Goal: Use online tool/utility: Utilize a website feature to perform a specific function

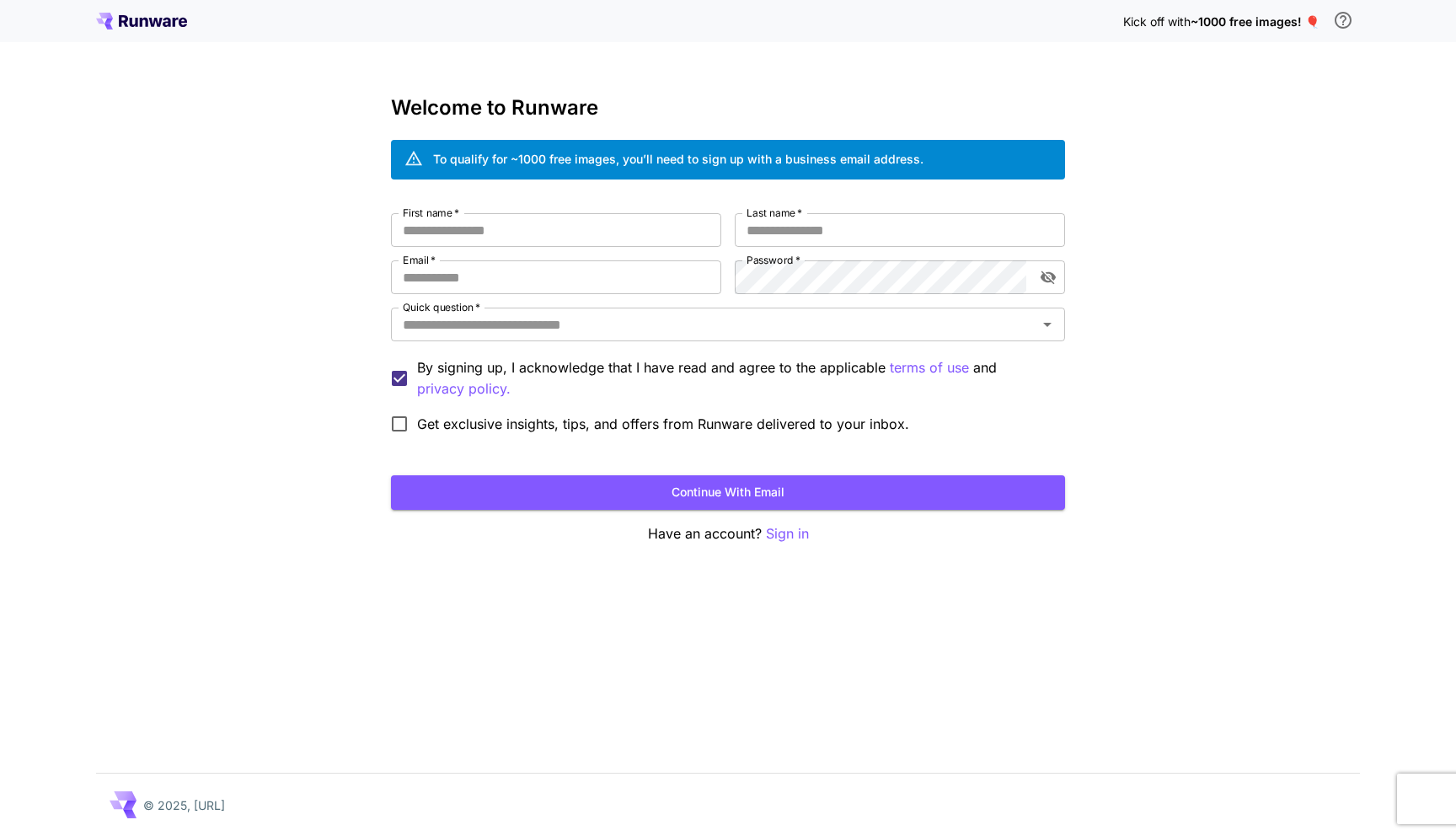
click at [1236, 25] on span "~1000 free images! 🎈" at bounding box center [1255, 21] width 129 height 14
click at [796, 534] on p "Sign in" at bounding box center [787, 534] width 43 height 21
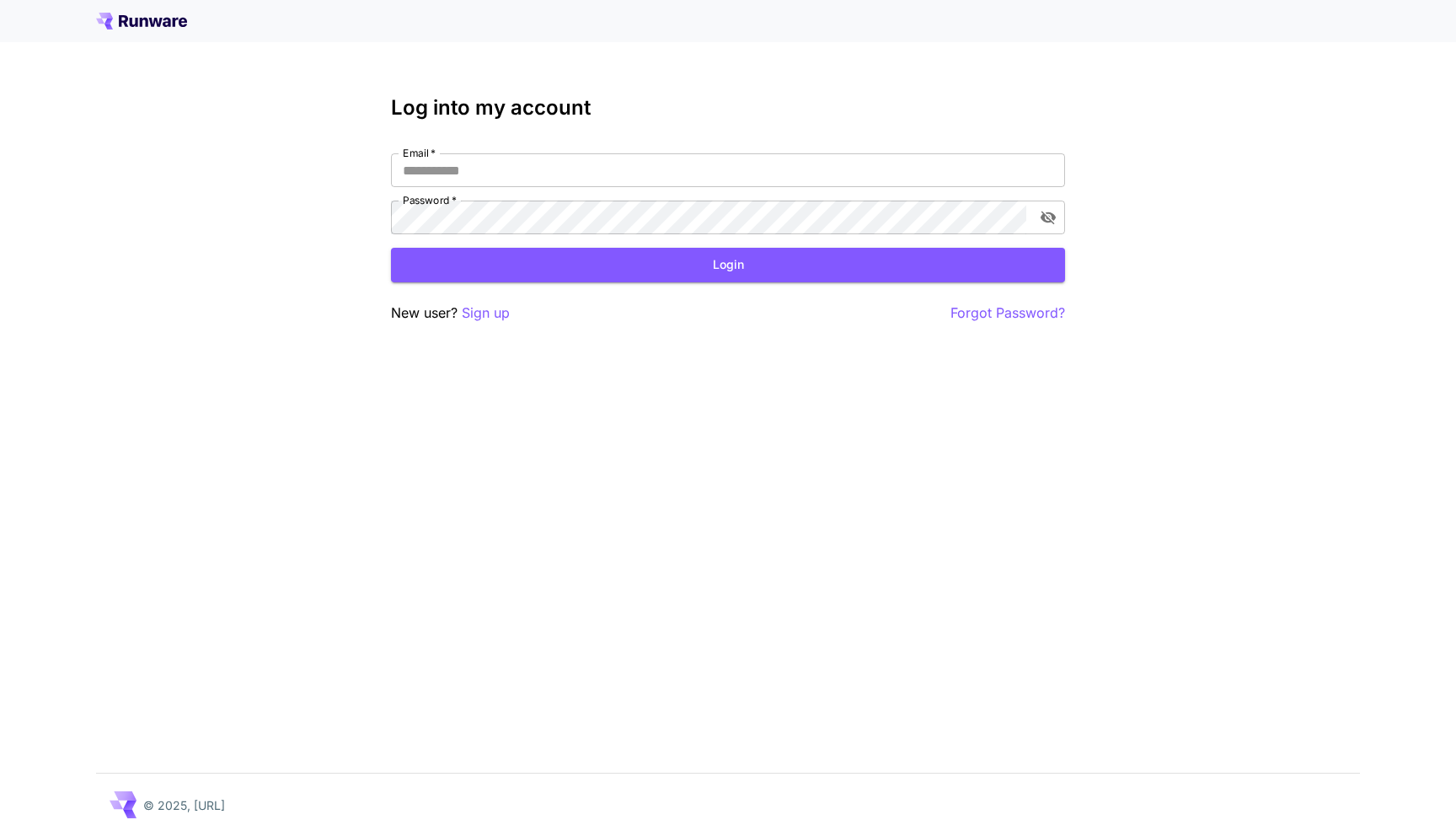
click at [701, 193] on div "Email   * Email   * Password   * Password   *" at bounding box center [727, 194] width 674 height 81
click at [702, 181] on input "Email   *" at bounding box center [727, 170] width 674 height 33
type input "**********"
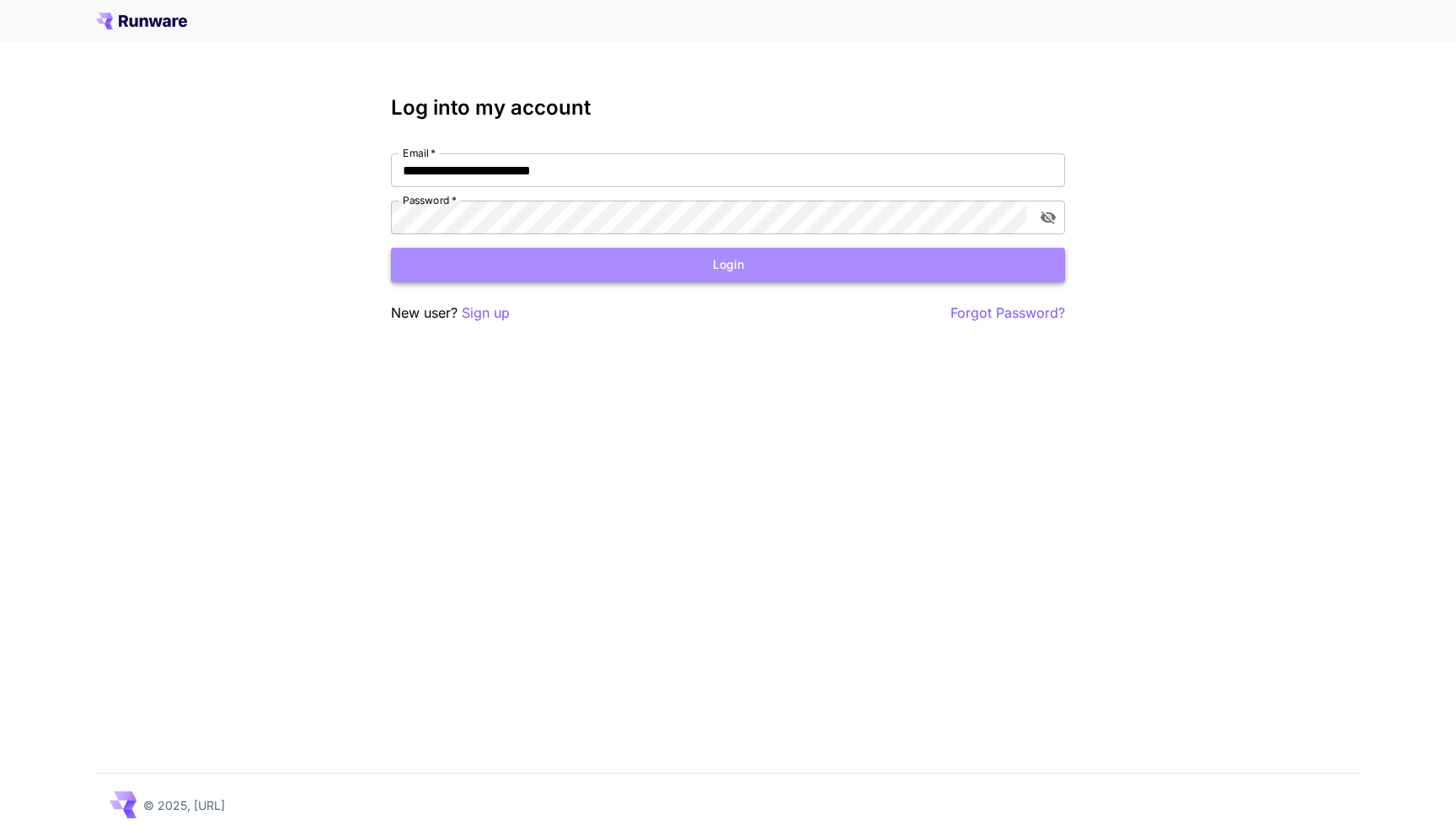
click at [539, 259] on button "Login" at bounding box center [727, 265] width 674 height 34
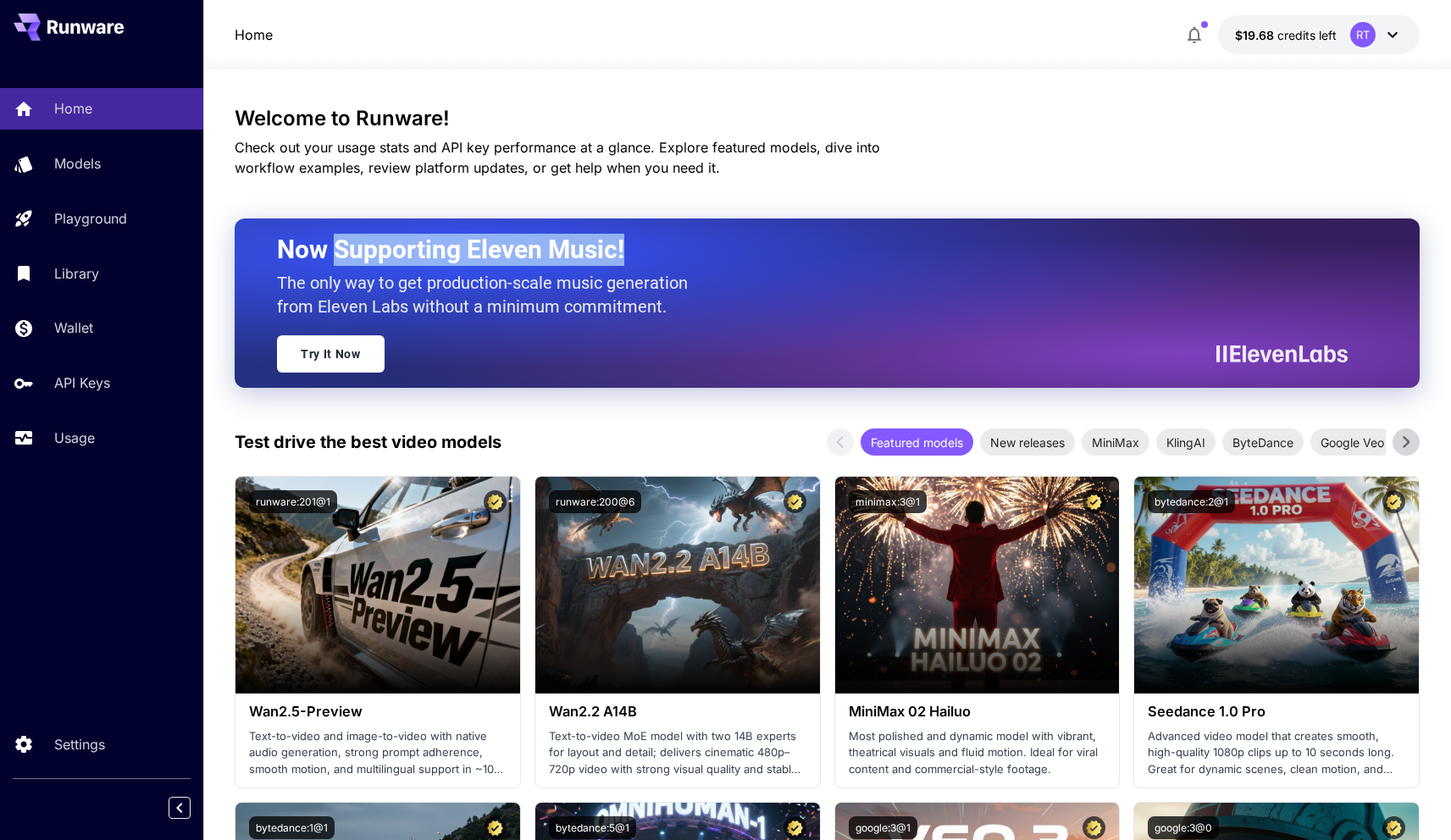
drag, startPoint x: 337, startPoint y: 245, endPoint x: 687, endPoint y: 241, distance: 350.0
click at [687, 240] on h2 "Now Supporting Eleven Music!" at bounding box center [805, 249] width 1058 height 33
click at [682, 255] on h2 "Now Supporting Eleven Music!" at bounding box center [805, 249] width 1058 height 33
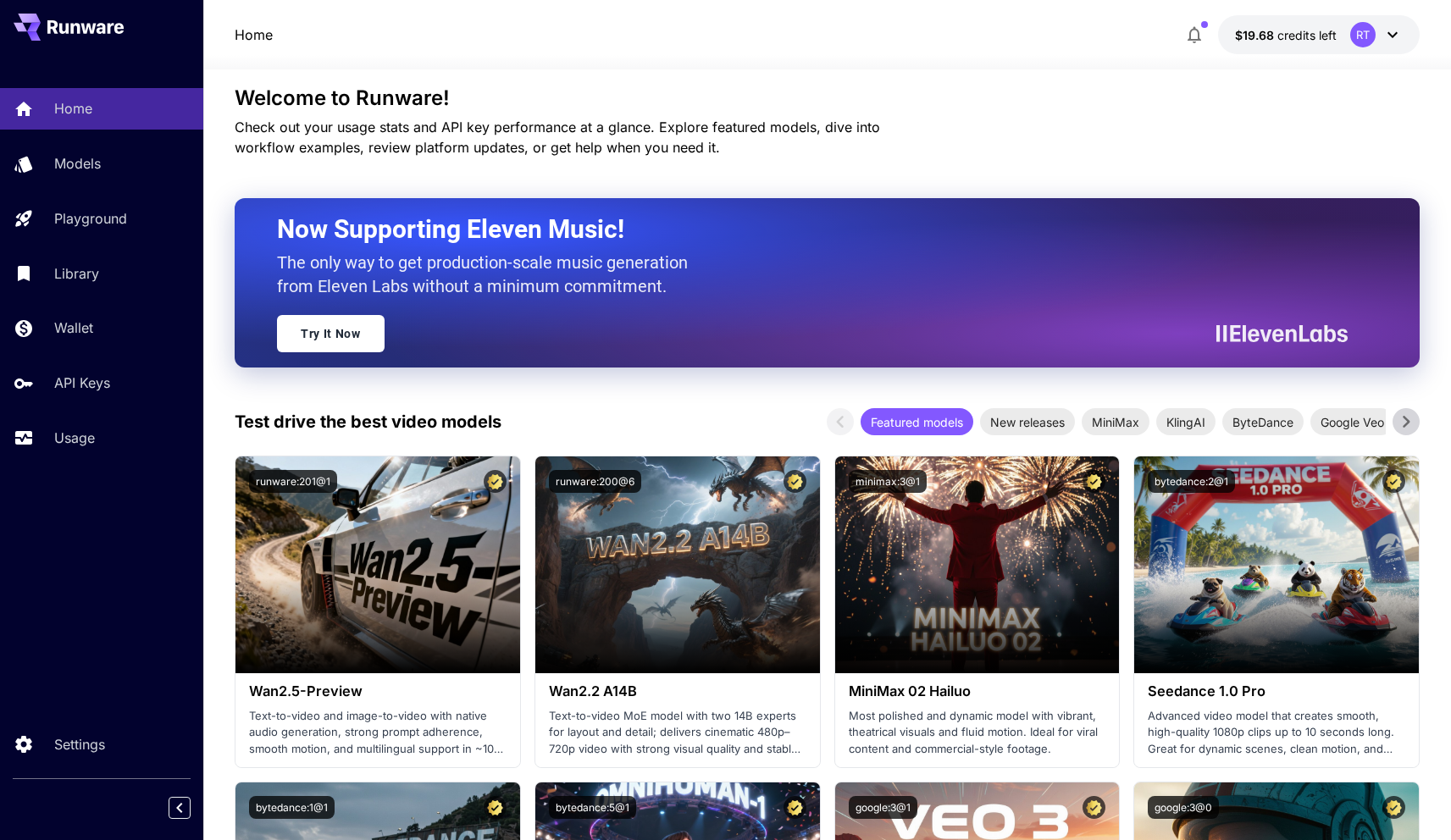
scroll to position [22, 0]
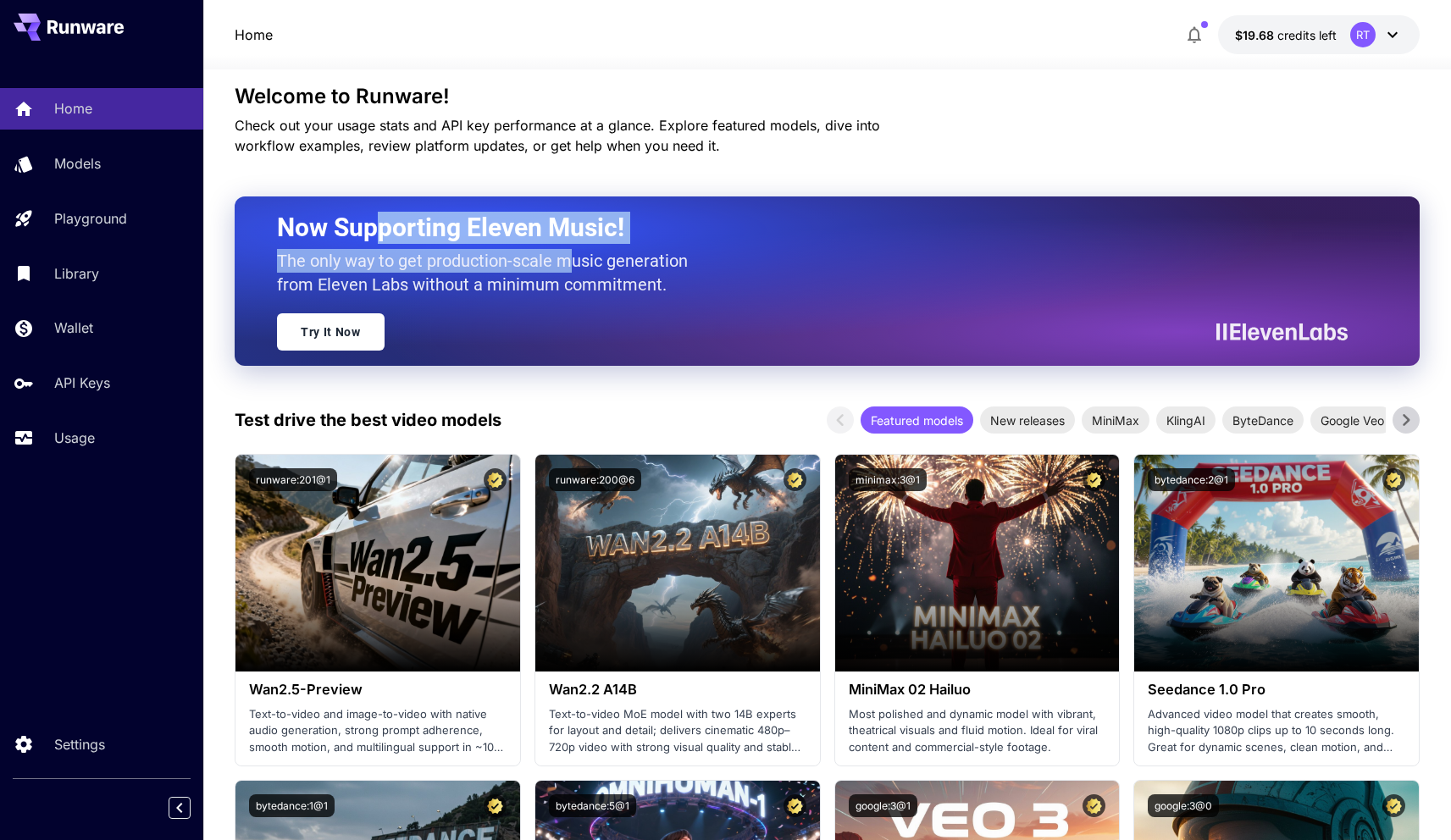
drag, startPoint x: 374, startPoint y: 224, endPoint x: 577, endPoint y: 264, distance: 206.9
click at [575, 255] on div "Now Supporting Eleven Music! The only way to get production-scale music generat…" at bounding box center [805, 281] width 1058 height 139
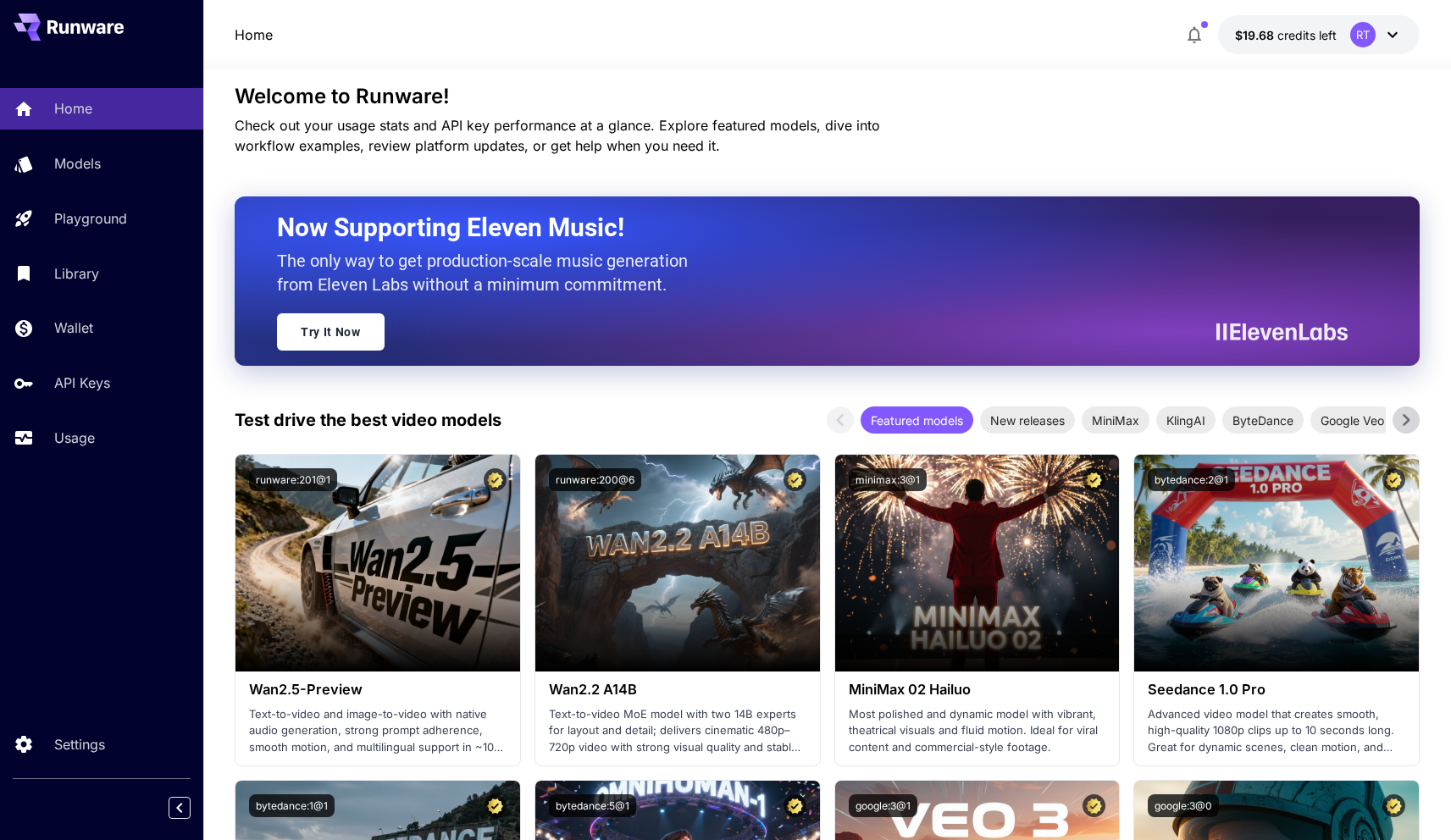
click at [579, 268] on p "The only way to get production-scale music generation from Eleven Labs without …" at bounding box center [488, 273] width 424 height 48
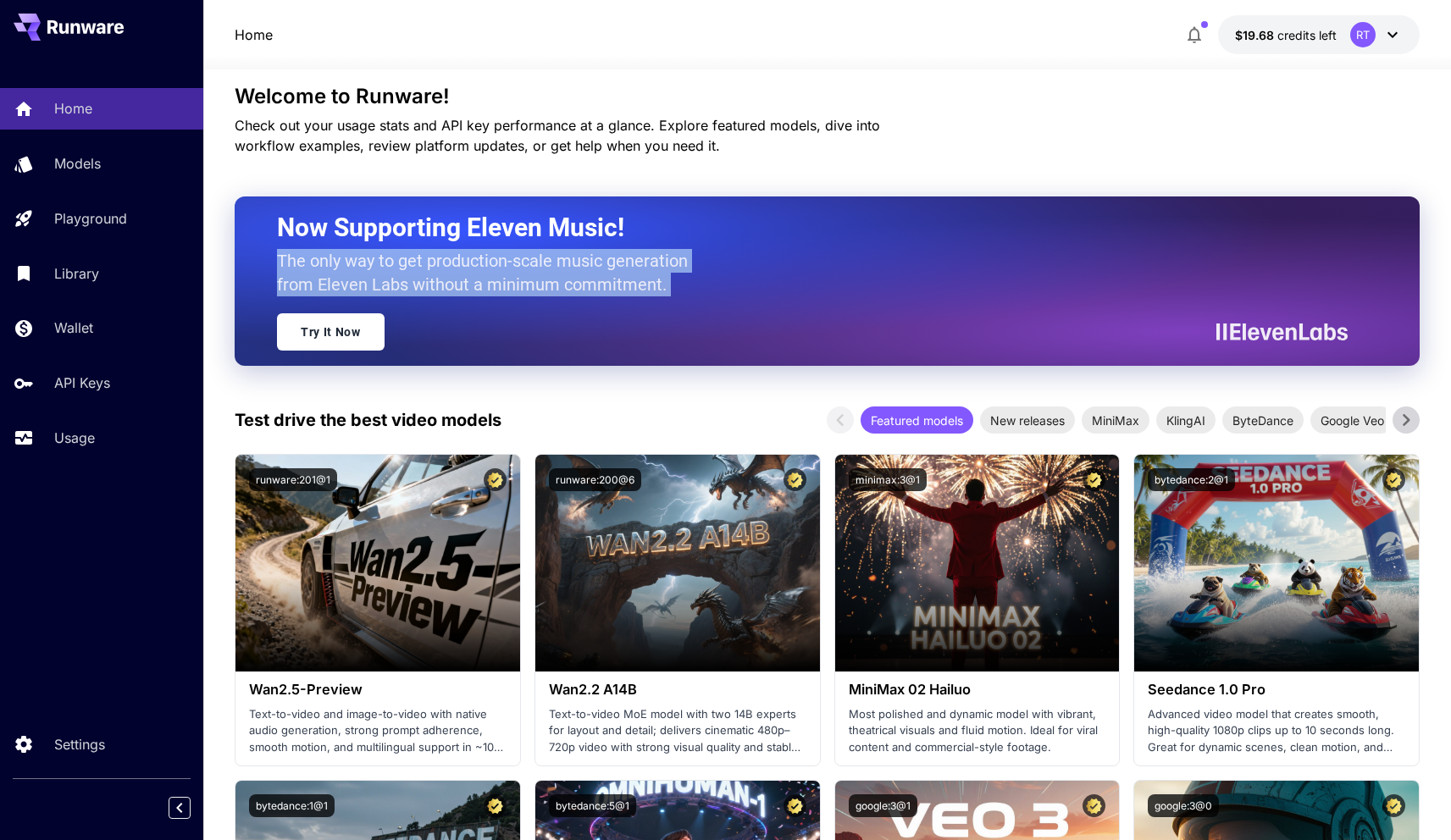
drag, startPoint x: 344, startPoint y: 246, endPoint x: 672, endPoint y: 299, distance: 332.3
click at [672, 299] on div "Now Supporting Eleven Music! The only way to get production-scale music generat…" at bounding box center [805, 281] width 1058 height 139
click at [671, 300] on div "Now Supporting Eleven Music! The only way to get production-scale music generat…" at bounding box center [805, 281] width 1058 height 139
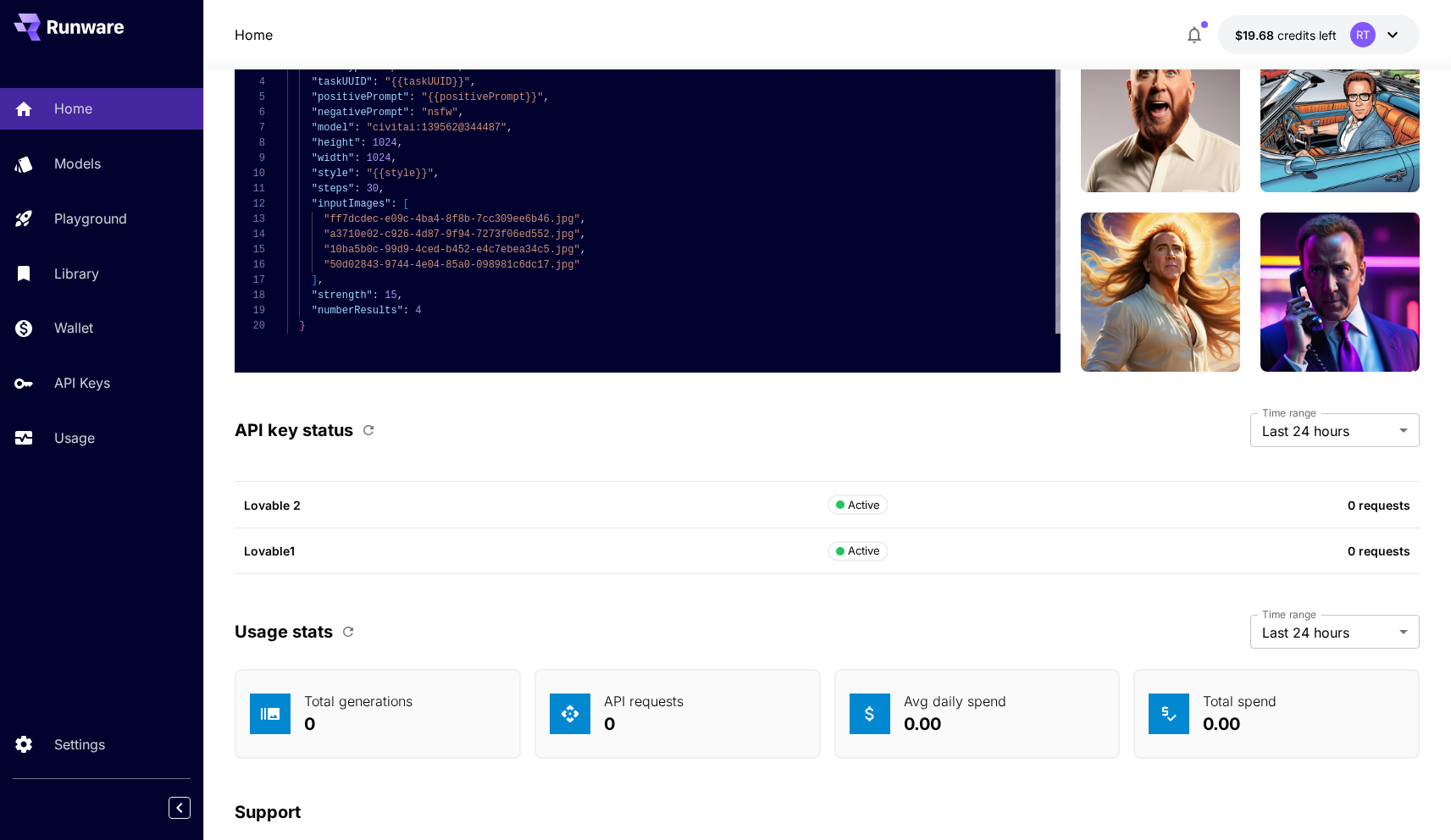
scroll to position [4762, 0]
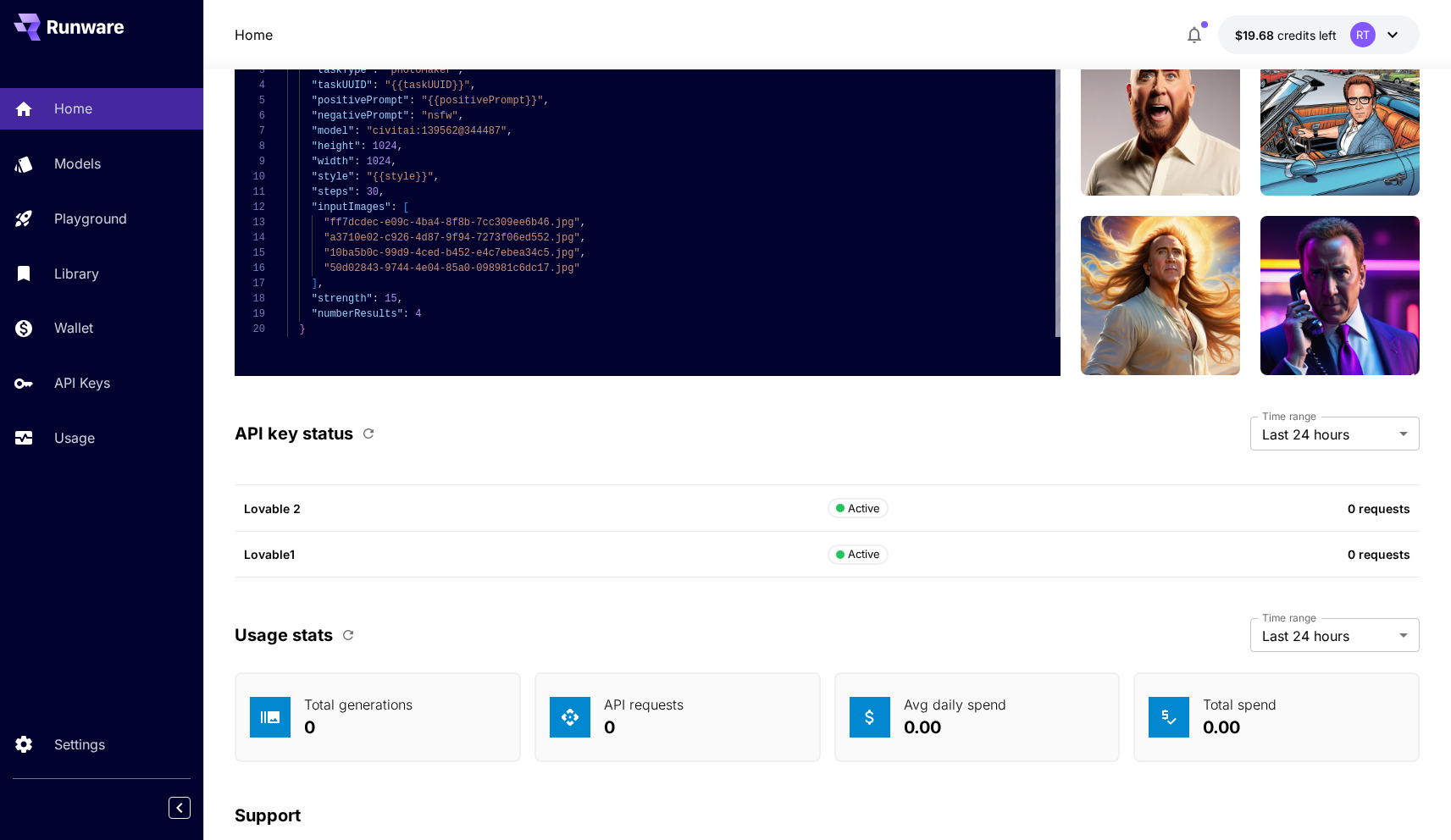
click at [281, 509] on p "Lovable 2" at bounding box center [536, 508] width 583 height 18
click at [1291, 497] on div "Lovable 2 Active 0 requests" at bounding box center [826, 508] width 1185 height 47
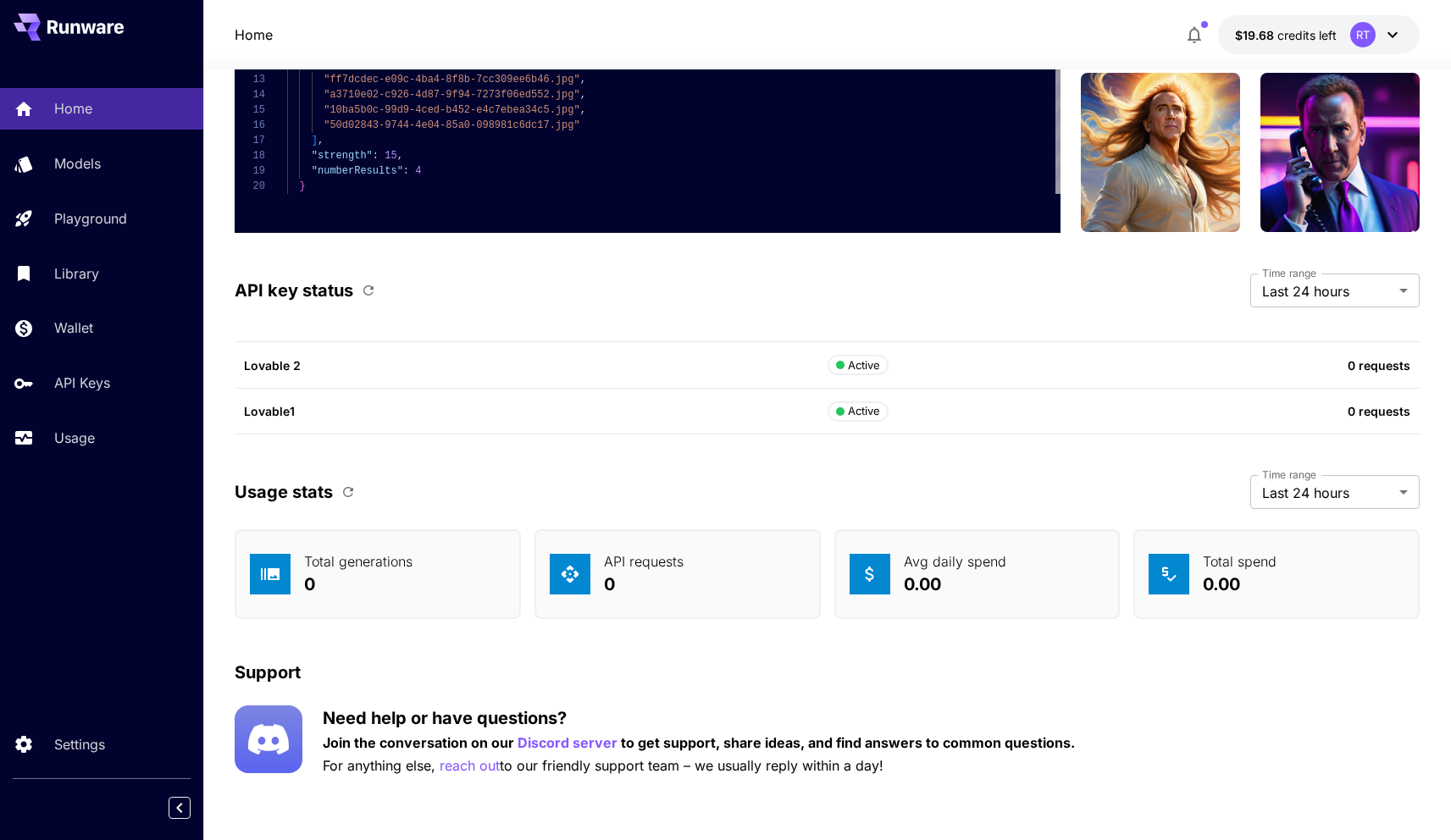
scroll to position [4905, 0]
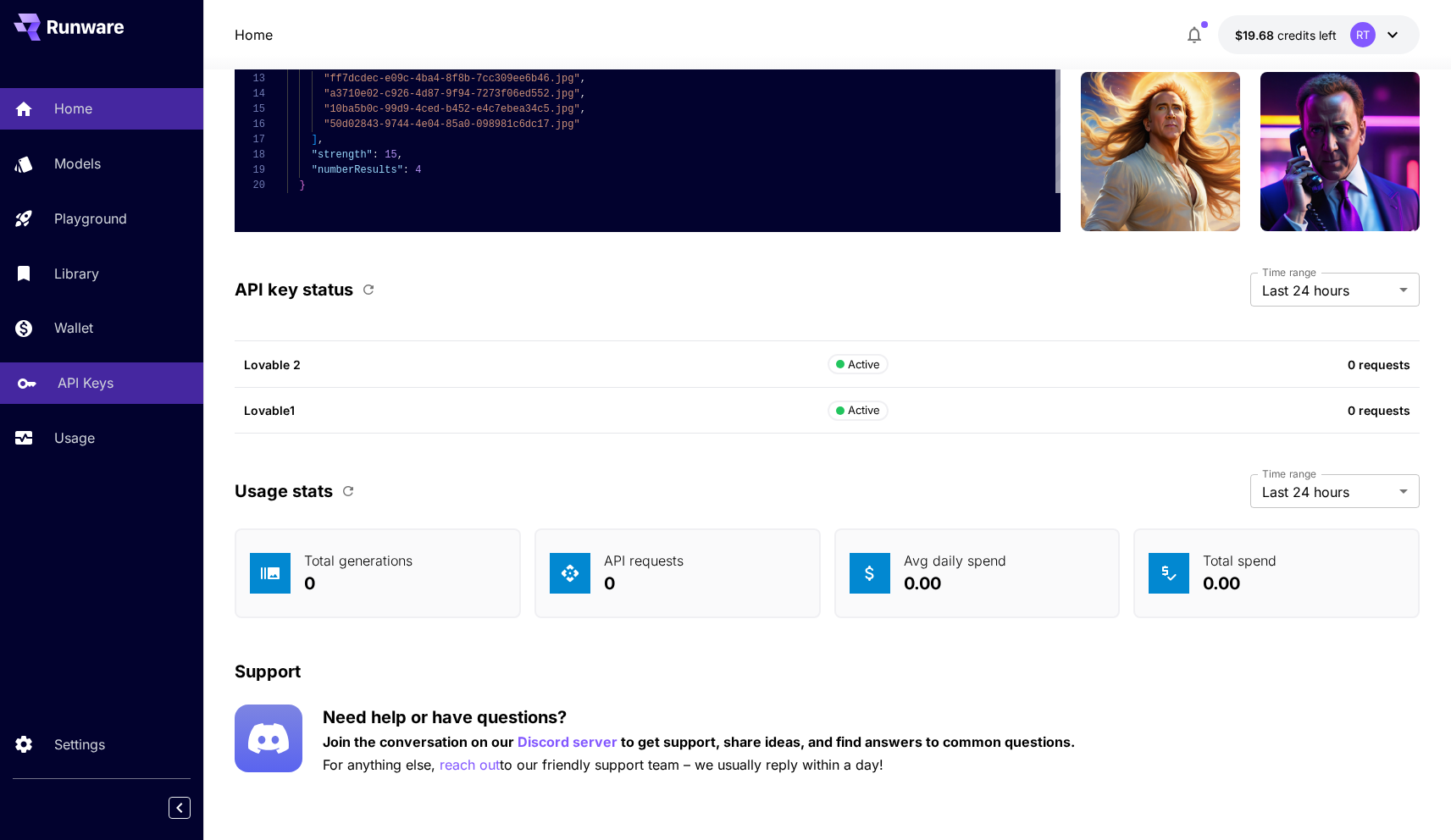
click at [81, 381] on p "API Keys" at bounding box center [85, 382] width 56 height 20
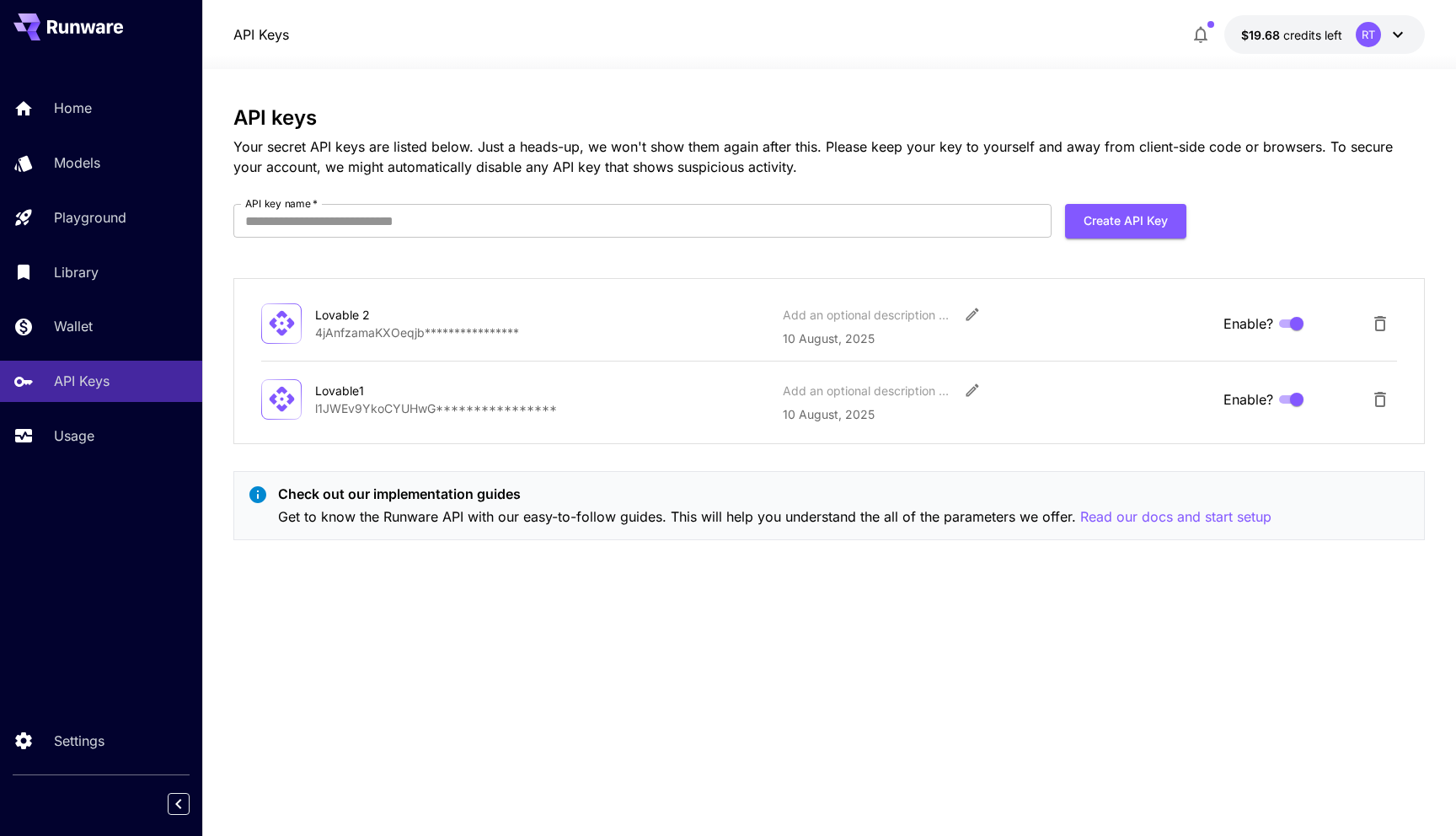
click at [350, 319] on div "Lovable 2" at bounding box center [399, 315] width 168 height 18
click at [350, 216] on input "API key name   *" at bounding box center [642, 221] width 818 height 33
click at [623, 348] on div "**********" at bounding box center [829, 360] width 1191 height 166
drag, startPoint x: 331, startPoint y: 410, endPoint x: 735, endPoint y: 418, distance: 404.1
click at [735, 415] on p "**********" at bounding box center [542, 408] width 454 height 18
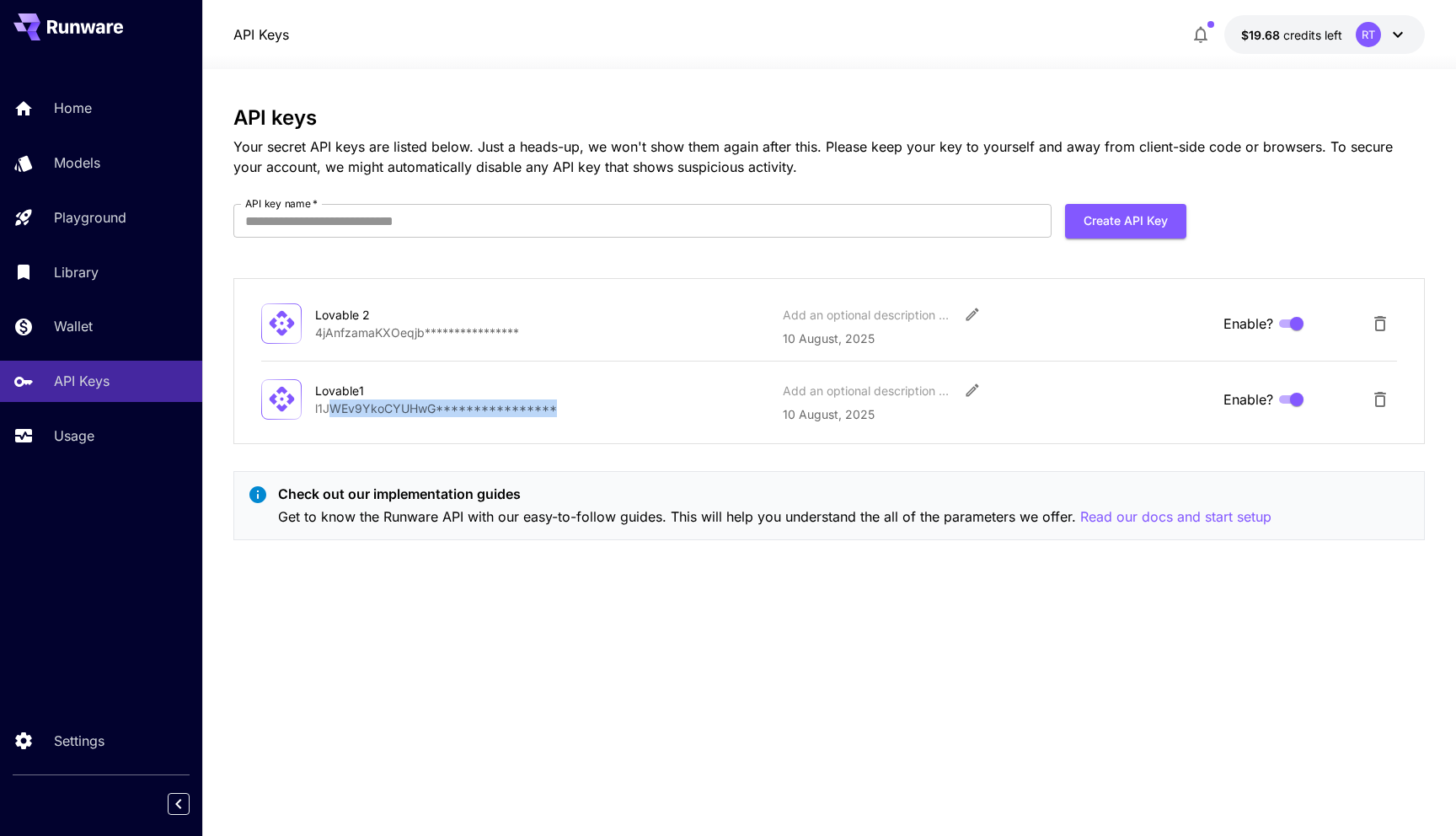
click at [734, 421] on div "**********" at bounding box center [829, 399] width 1135 height 48
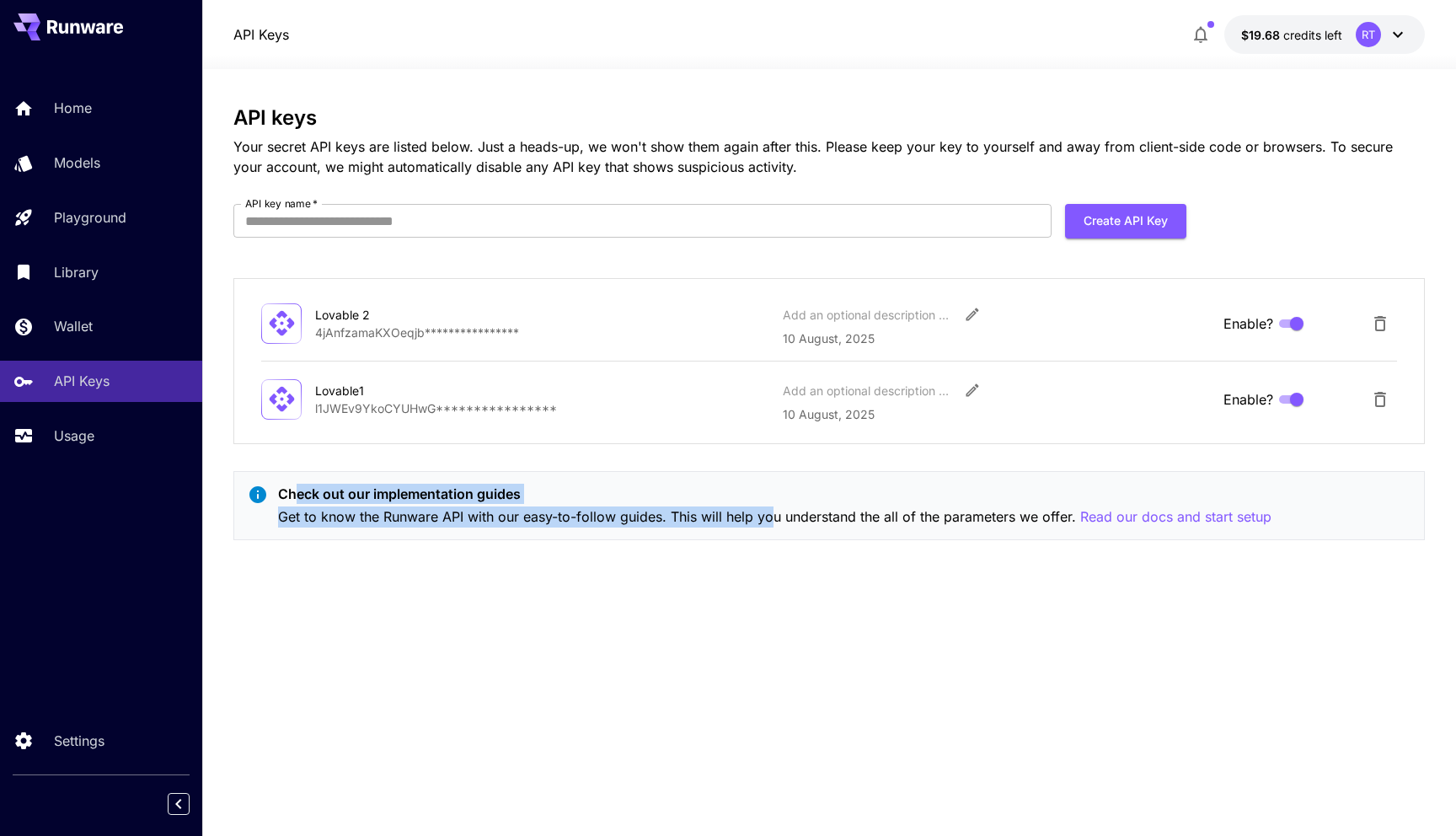
drag, startPoint x: 298, startPoint y: 496, endPoint x: 769, endPoint y: 527, distance: 472.0
click at [769, 527] on div "Check out our implementation guides Get to know the Runware API with our easy-t…" at bounding box center [774, 506] width 993 height 44
click at [769, 527] on p "Get to know the Runware API with our easy-to-follow guides. This will help you …" at bounding box center [774, 517] width 993 height 21
drag, startPoint x: 300, startPoint y: 492, endPoint x: 1110, endPoint y: 541, distance: 811.5
click at [1110, 541] on div "**********" at bounding box center [829, 329] width 1191 height 448
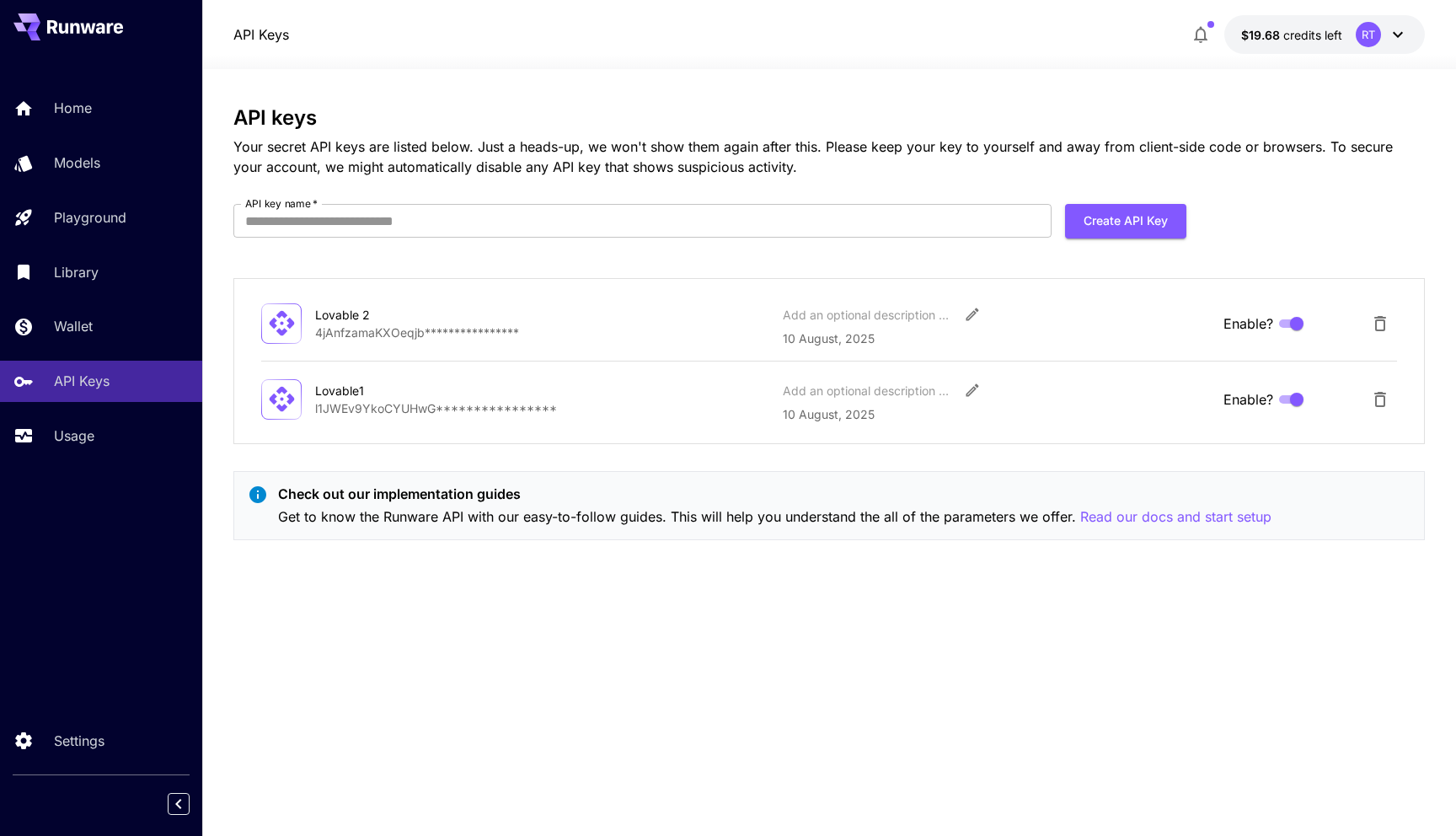
click at [1109, 550] on div "**********" at bounding box center [829, 329] width 1191 height 448
drag, startPoint x: 281, startPoint y: 147, endPoint x: 613, endPoint y: 146, distance: 332.0
click at [612, 143] on p "Your secret API keys are listed below. Just a heads-up, we won't show them agai…" at bounding box center [829, 157] width 1191 height 40
click at [614, 148] on p "Your secret API keys are listed below. Just a heads-up, we won't show them agai…" at bounding box center [829, 157] width 1191 height 40
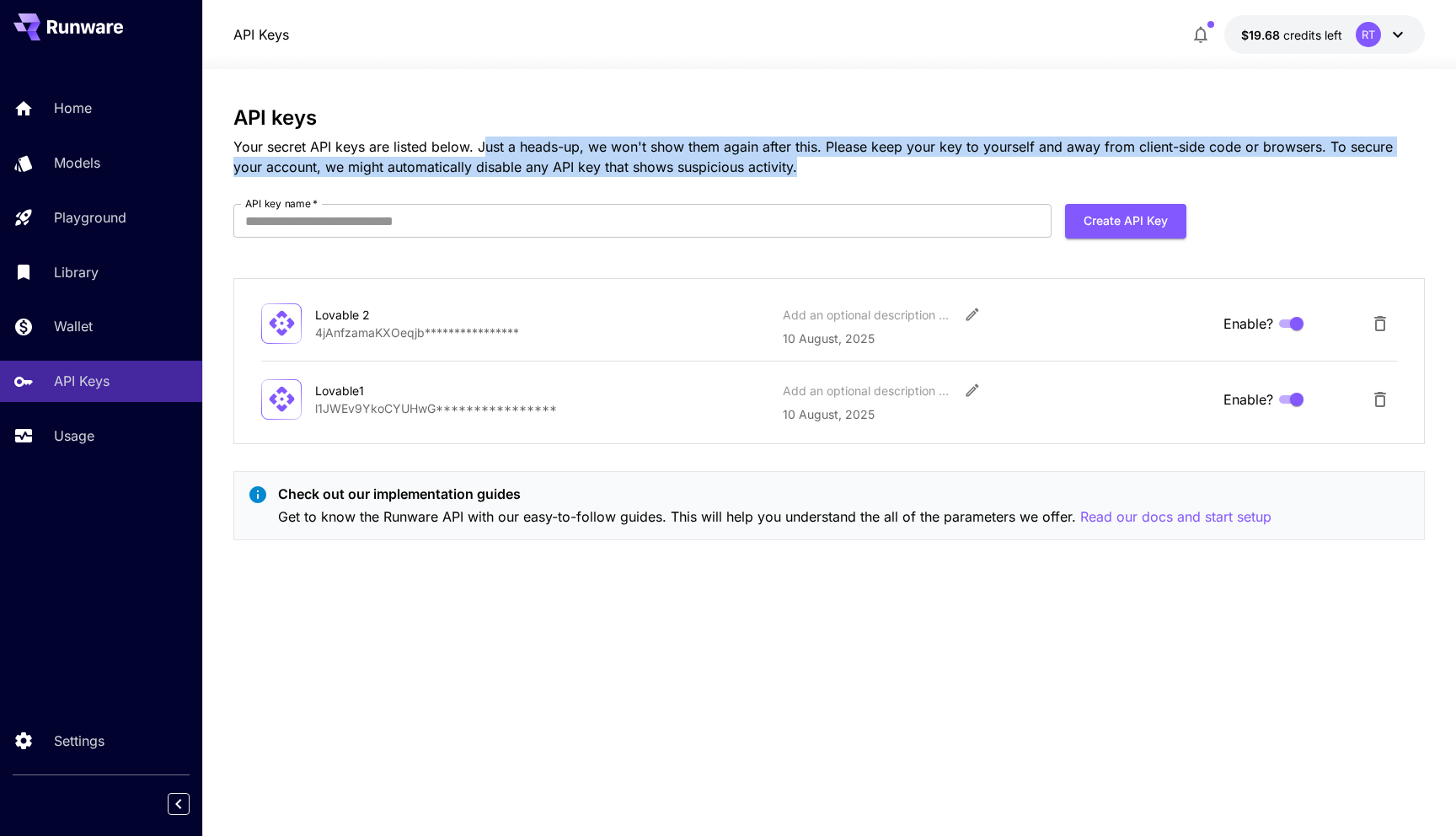
drag, startPoint x: 486, startPoint y: 154, endPoint x: 884, endPoint y: 161, distance: 398.1
click at [884, 161] on p "Your secret API keys are listed below. Just a heads-up, we won't show them agai…" at bounding box center [829, 157] width 1191 height 40
click at [852, 161] on p "Your secret API keys are listed below. Just a heads-up, we won't show them agai…" at bounding box center [829, 157] width 1191 height 40
drag, startPoint x: 527, startPoint y: 139, endPoint x: 1295, endPoint y: 175, distance: 768.8
click at [1349, 175] on p "Your secret API keys are listed below. Just a heads-up, we won't show them agai…" at bounding box center [829, 157] width 1191 height 40
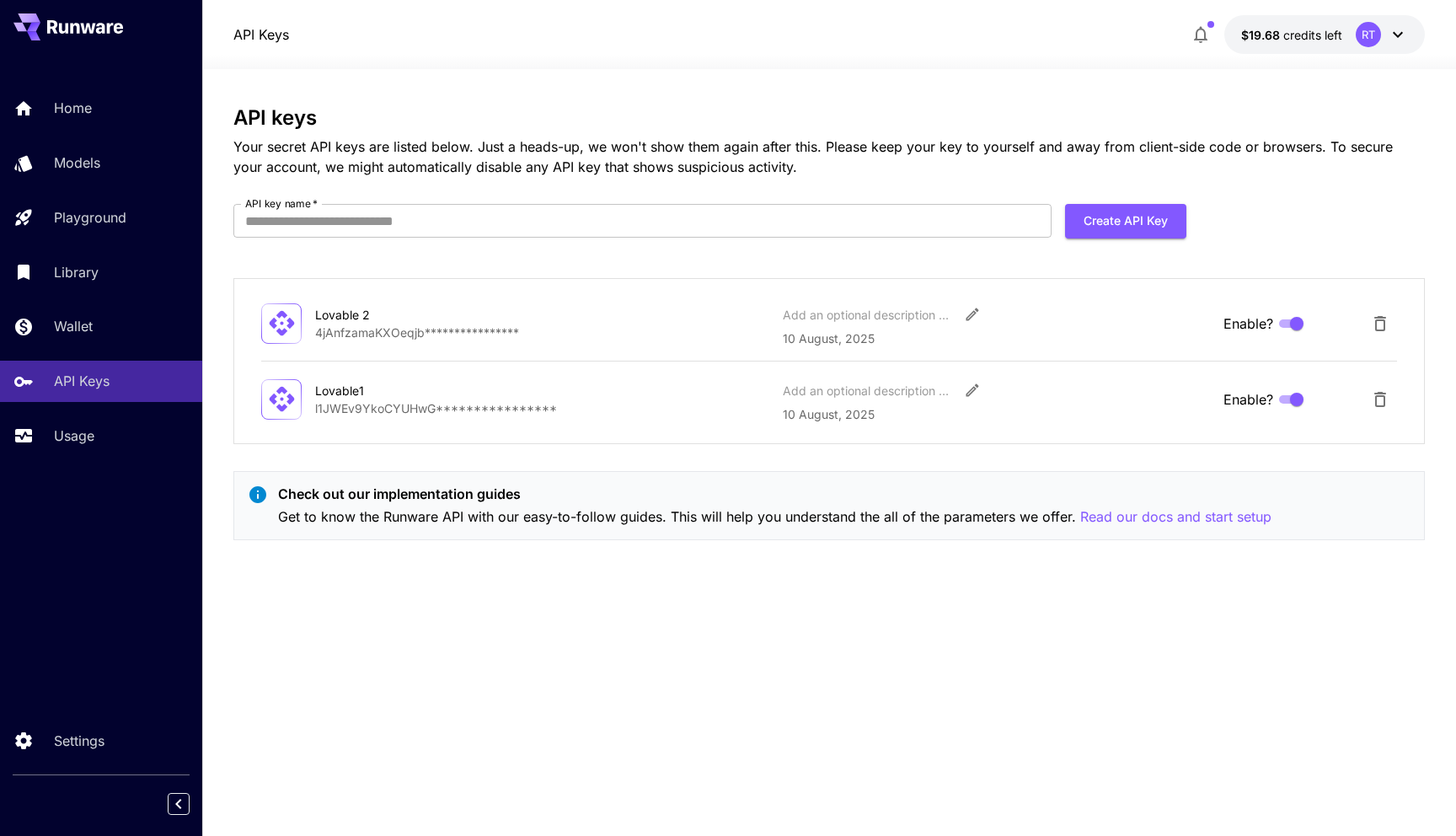
click at [789, 173] on p "Your secret API keys are listed below. Just a heads-up, we won't show them agai…" at bounding box center [829, 157] width 1191 height 40
click at [333, 401] on p "**********" at bounding box center [542, 408] width 454 height 18
click at [287, 395] on icon at bounding box center [281, 399] width 25 height 25
click at [343, 323] on p "**********" at bounding box center [542, 332] width 454 height 18
drag, startPoint x: 285, startPoint y: 318, endPoint x: 568, endPoint y: 344, distance: 284.2
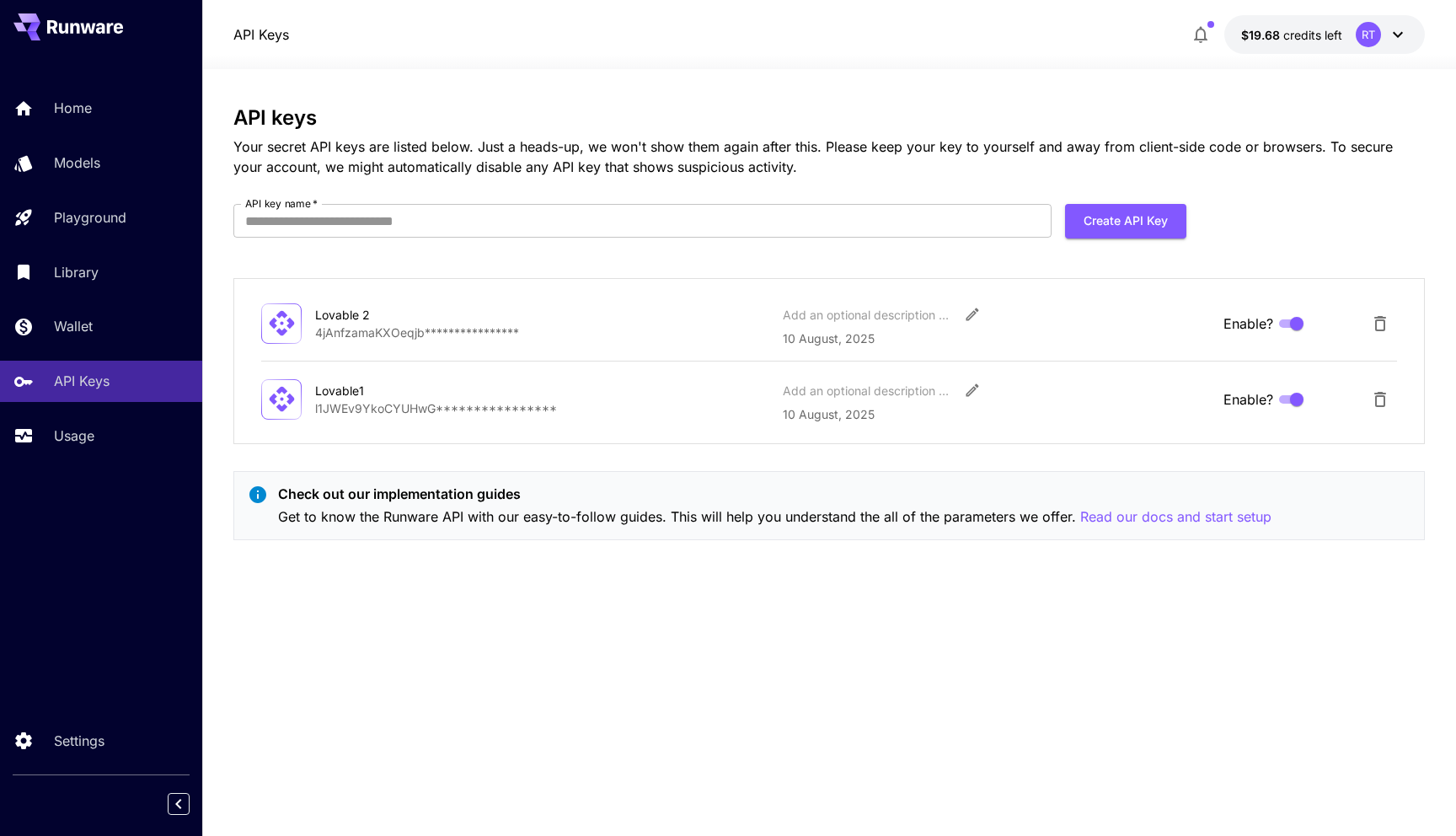
click at [313, 322] on div "**********" at bounding box center [829, 322] width 1135 height 48
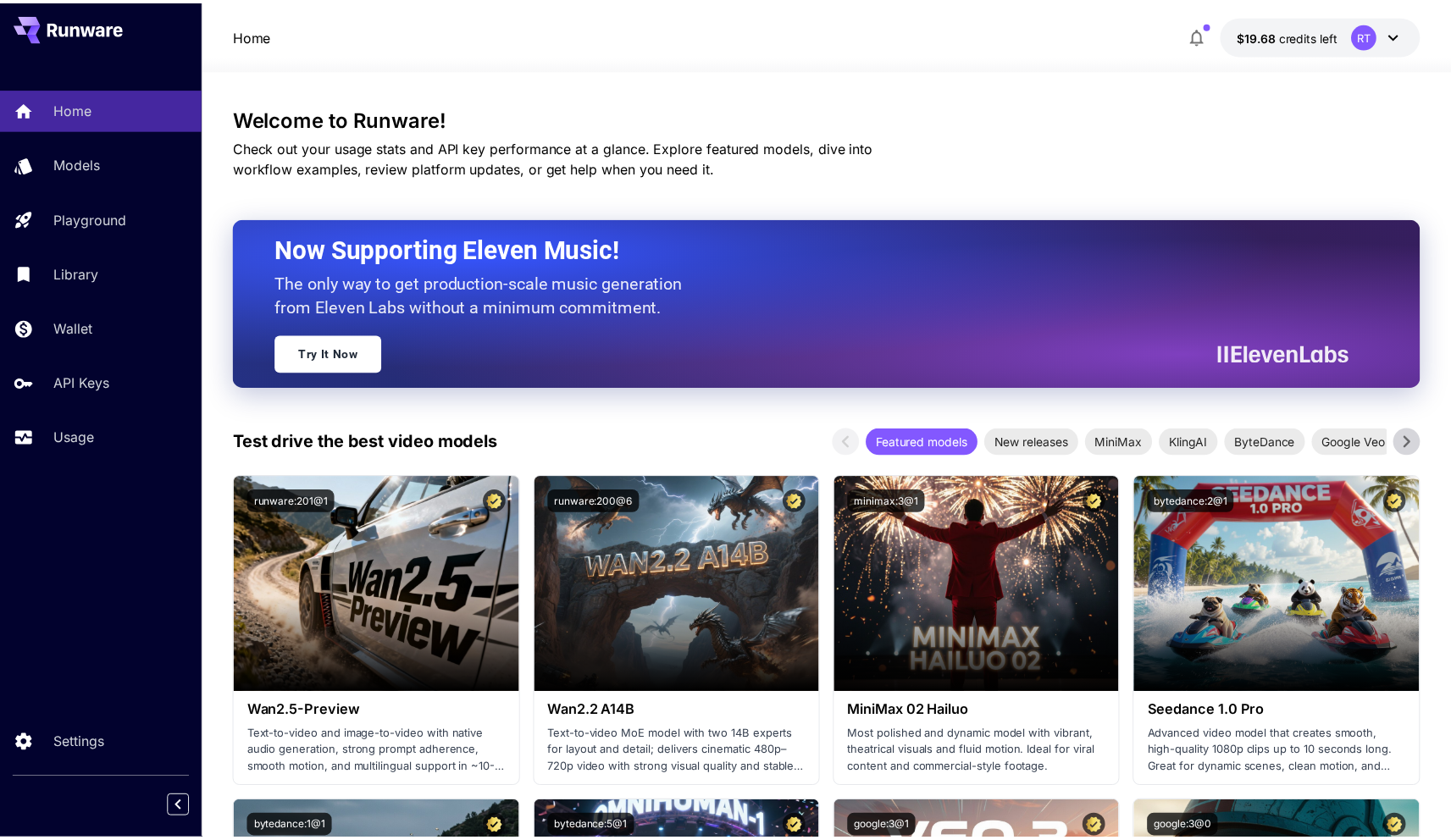
scroll to position [4905, 0]
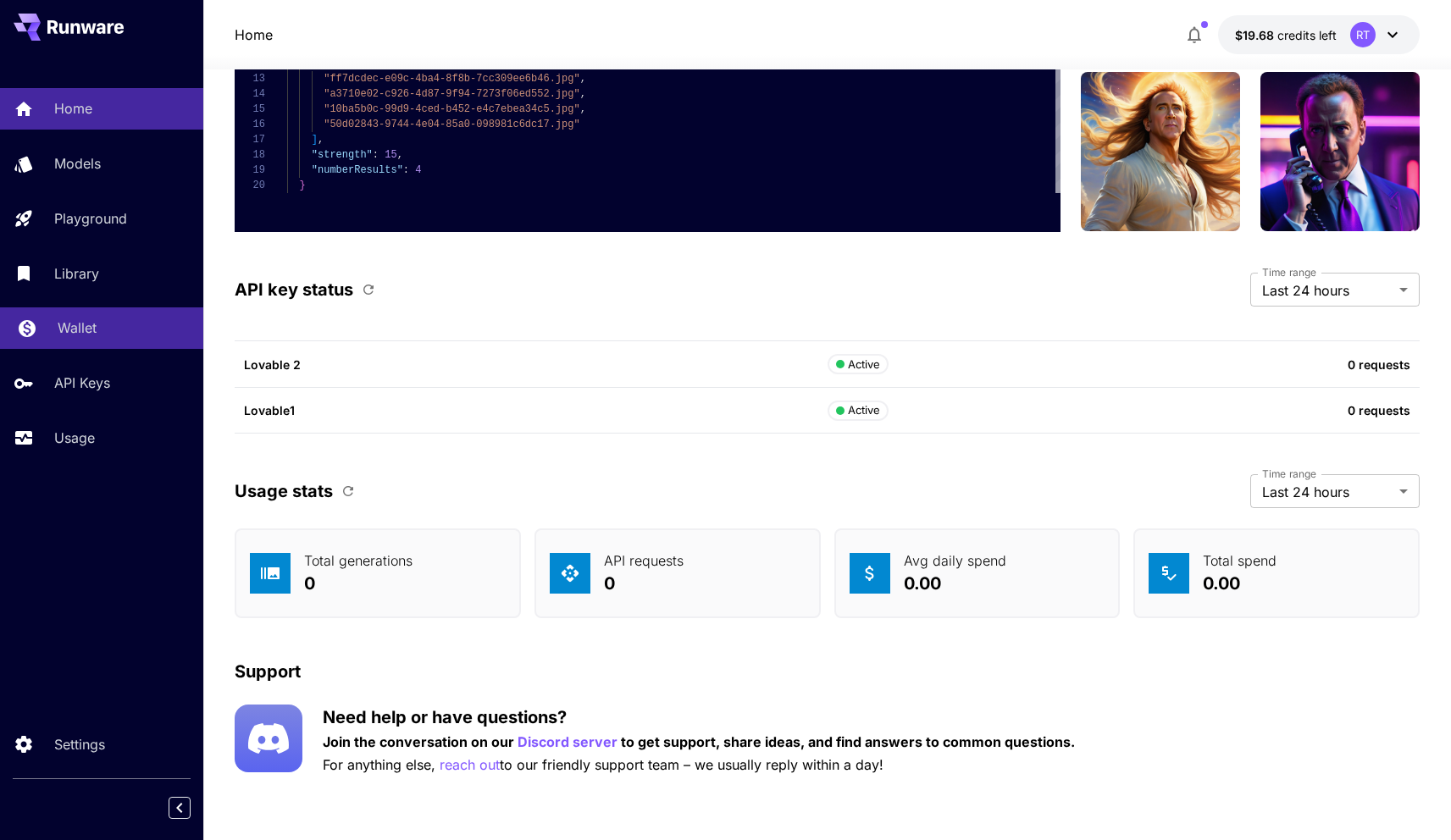
click at [84, 321] on p "Wallet" at bounding box center [77, 328] width 39 height 20
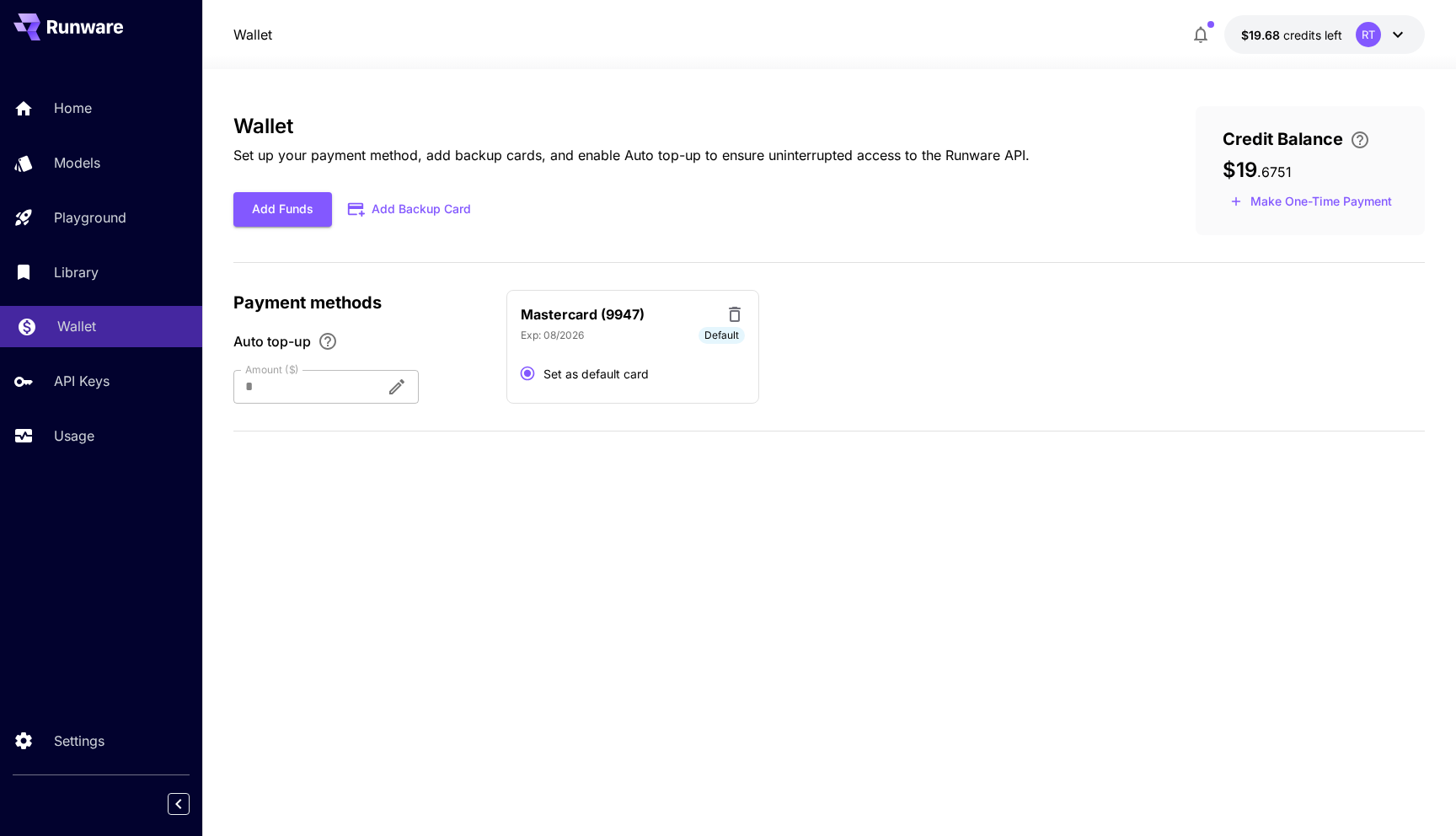
click at [73, 337] on p "Wallet" at bounding box center [76, 326] width 39 height 20
click at [84, 270] on p "Library" at bounding box center [79, 272] width 45 height 20
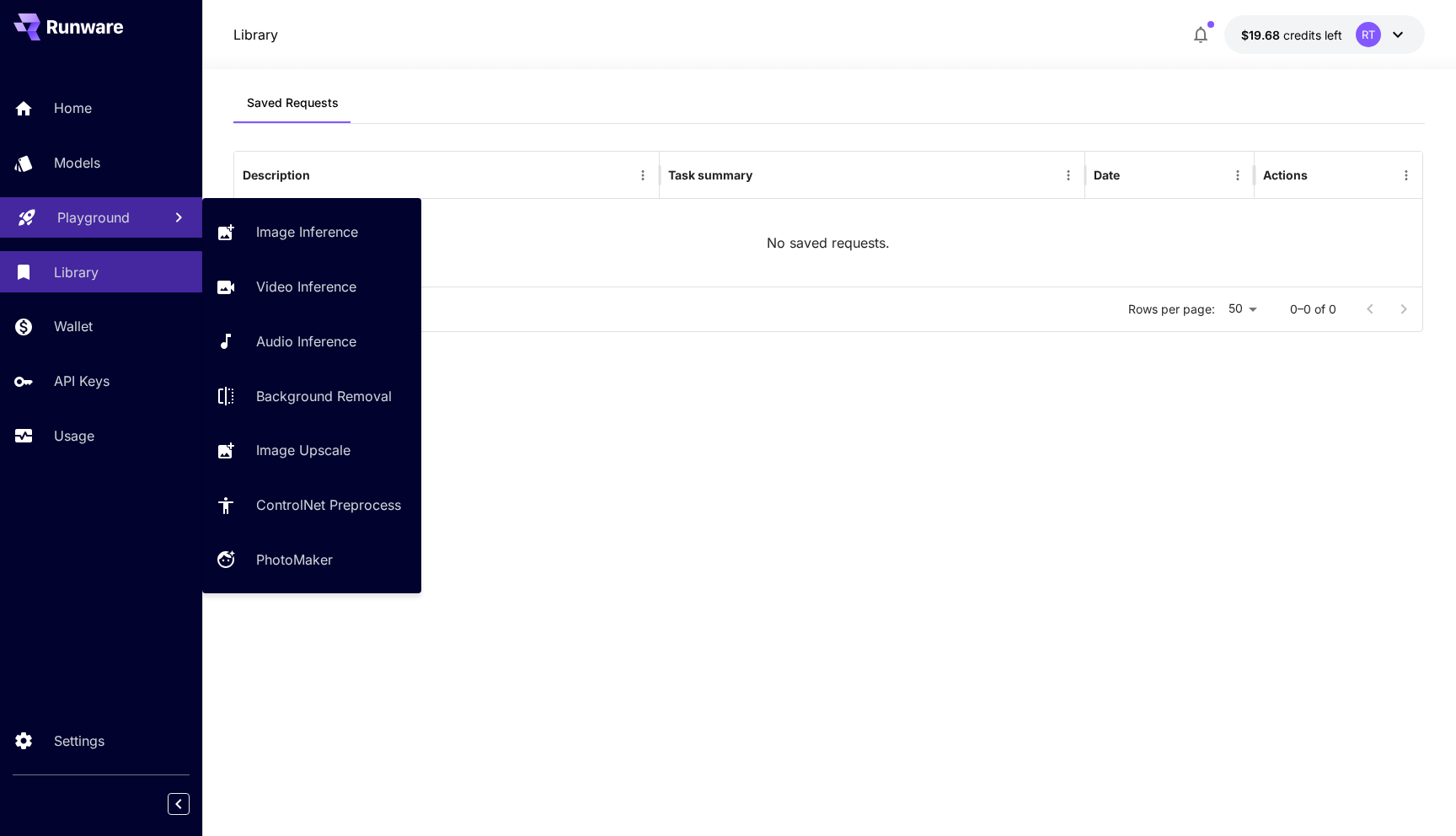
click at [95, 225] on p "Playground" at bounding box center [93, 217] width 73 height 20
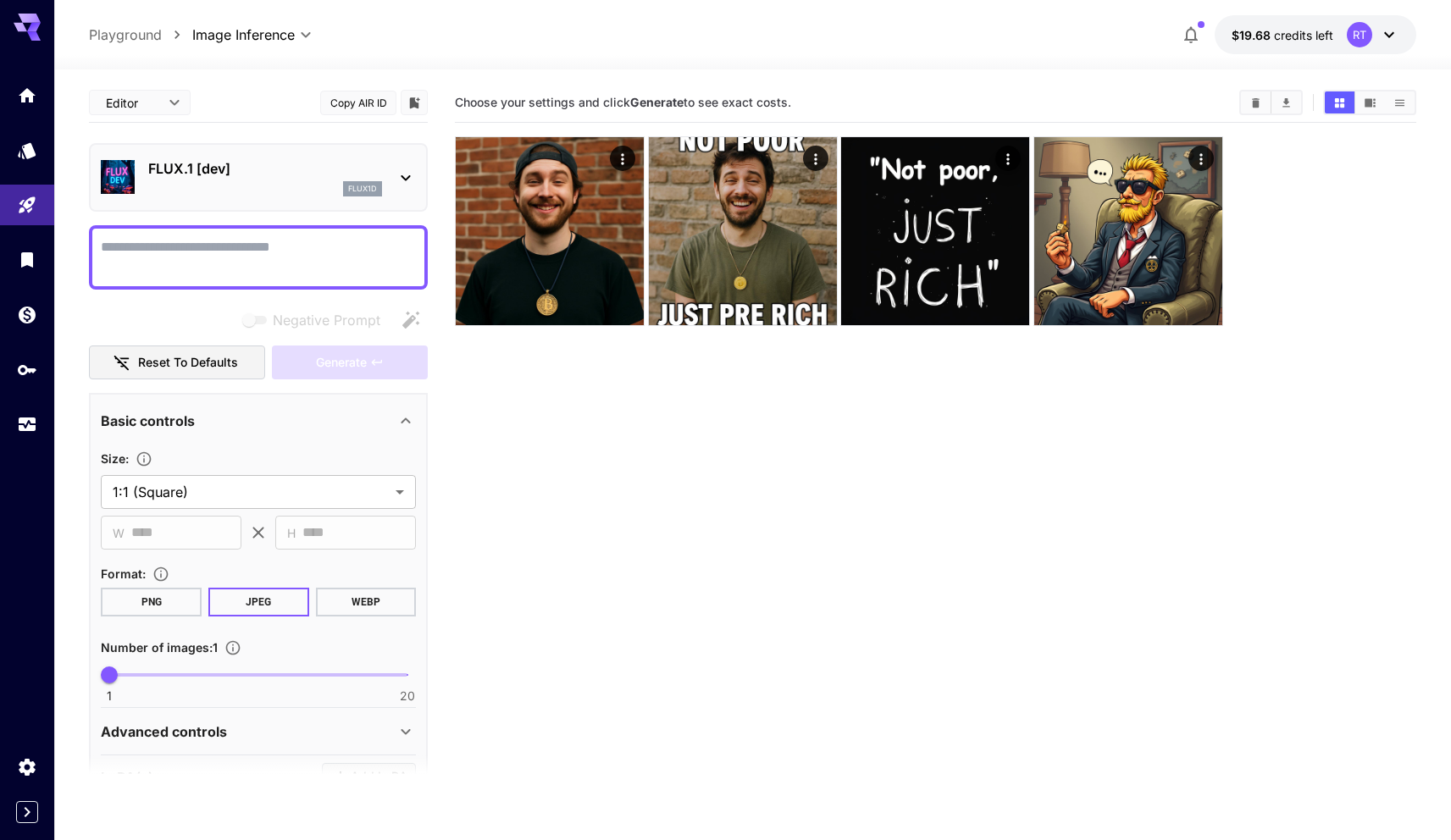
drag, startPoint x: 542, startPoint y: 102, endPoint x: 833, endPoint y: 97, distance: 291.0
click at [833, 97] on section "Choose your settings and click Generate to see exact costs." at bounding box center [840, 103] width 771 height 16
click at [835, 99] on section "Choose your settings and click Generate to see exact costs." at bounding box center [840, 103] width 771 height 16
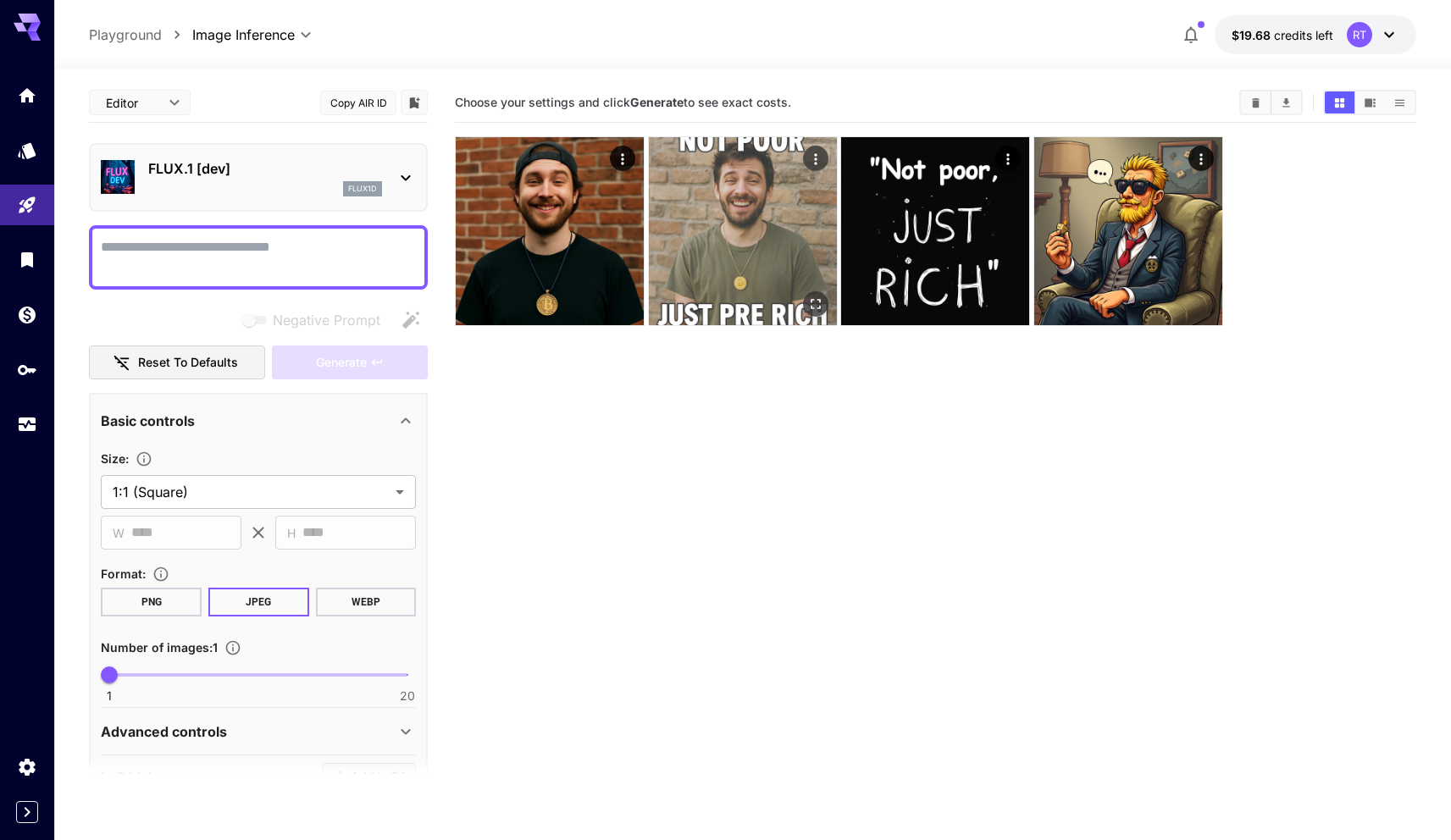
click at [755, 278] on img at bounding box center [743, 231] width 188 height 188
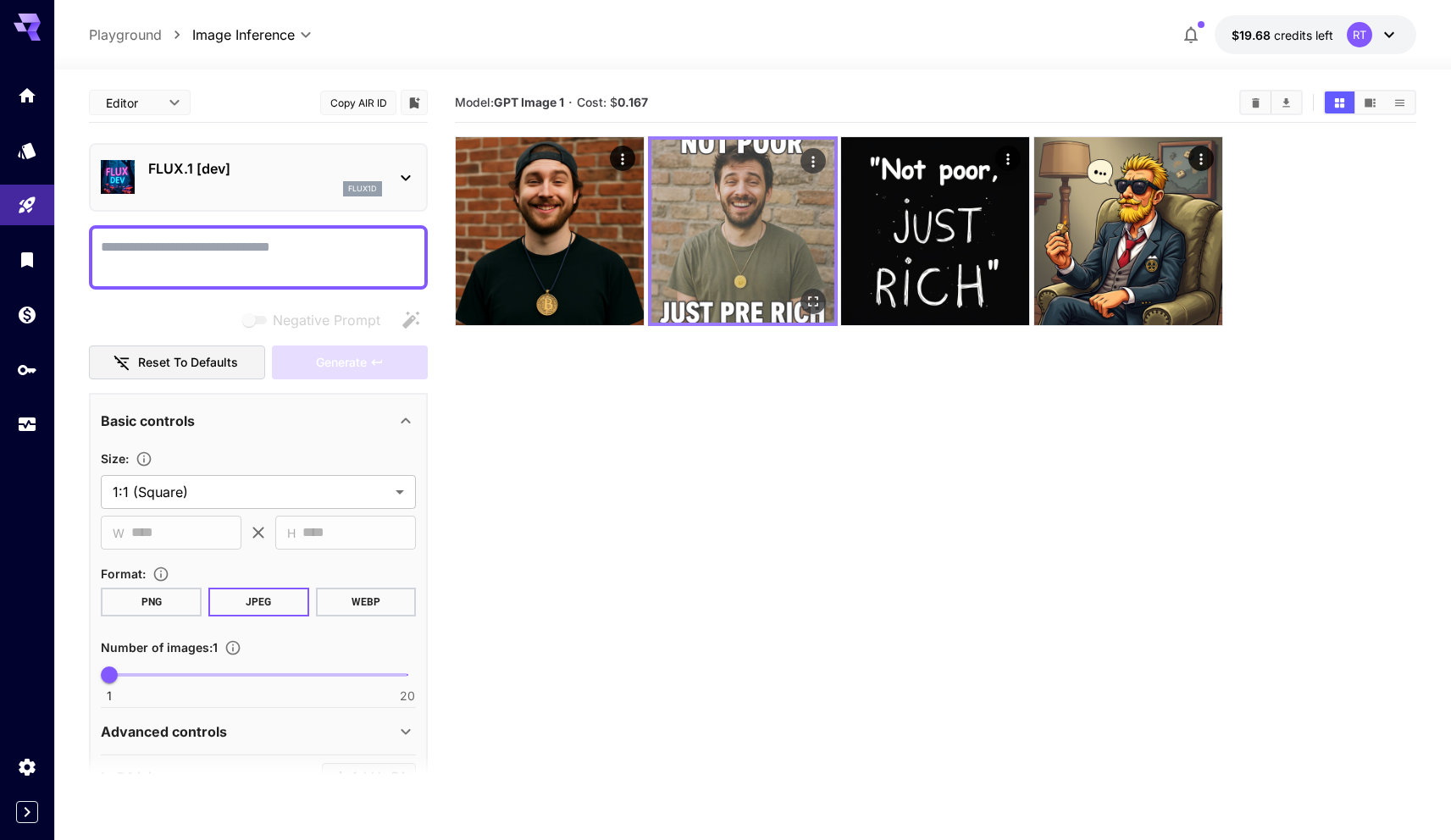
click at [766, 267] on img at bounding box center [744, 232] width 183 height 183
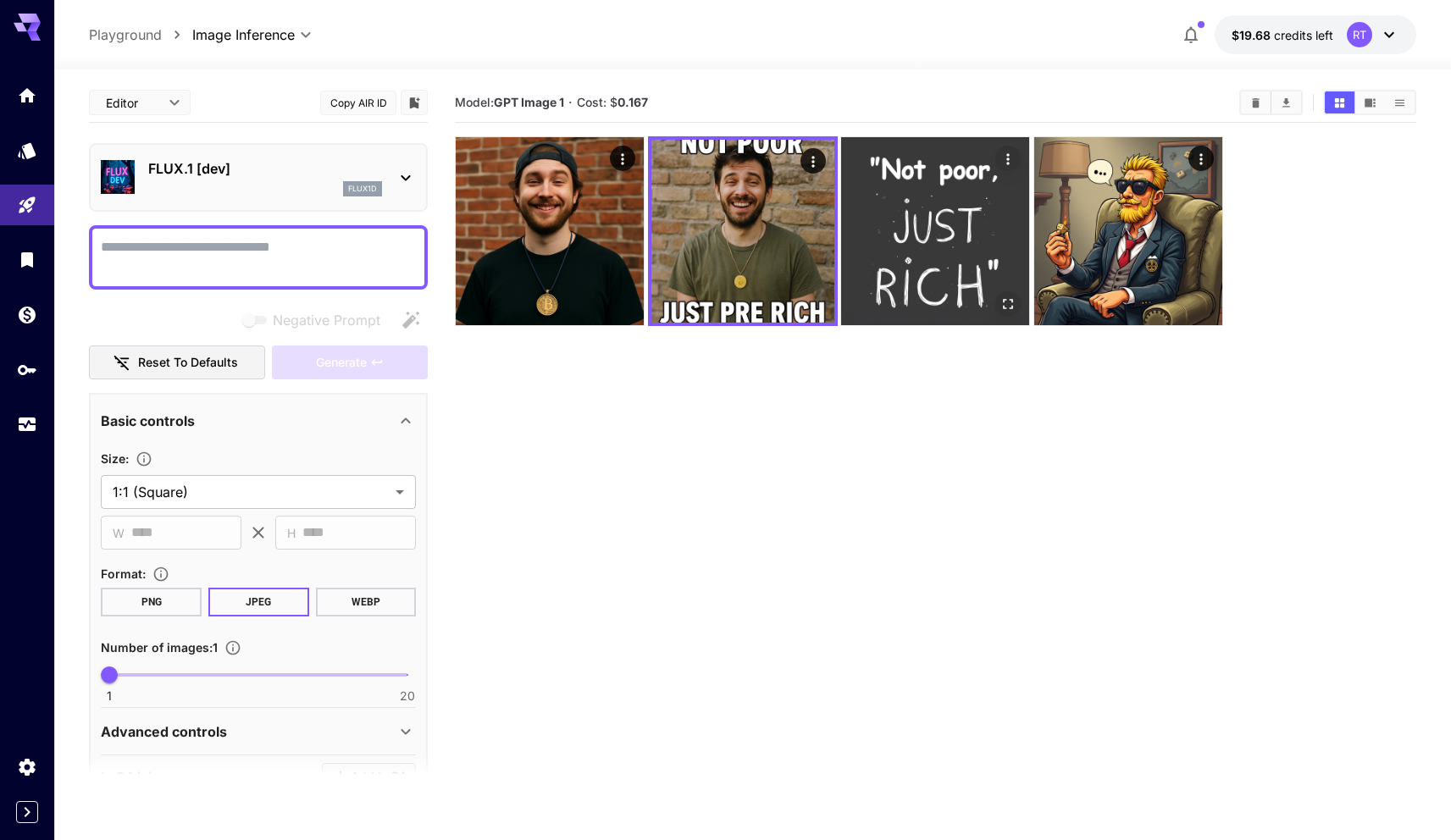
click at [926, 271] on img at bounding box center [935, 231] width 188 height 188
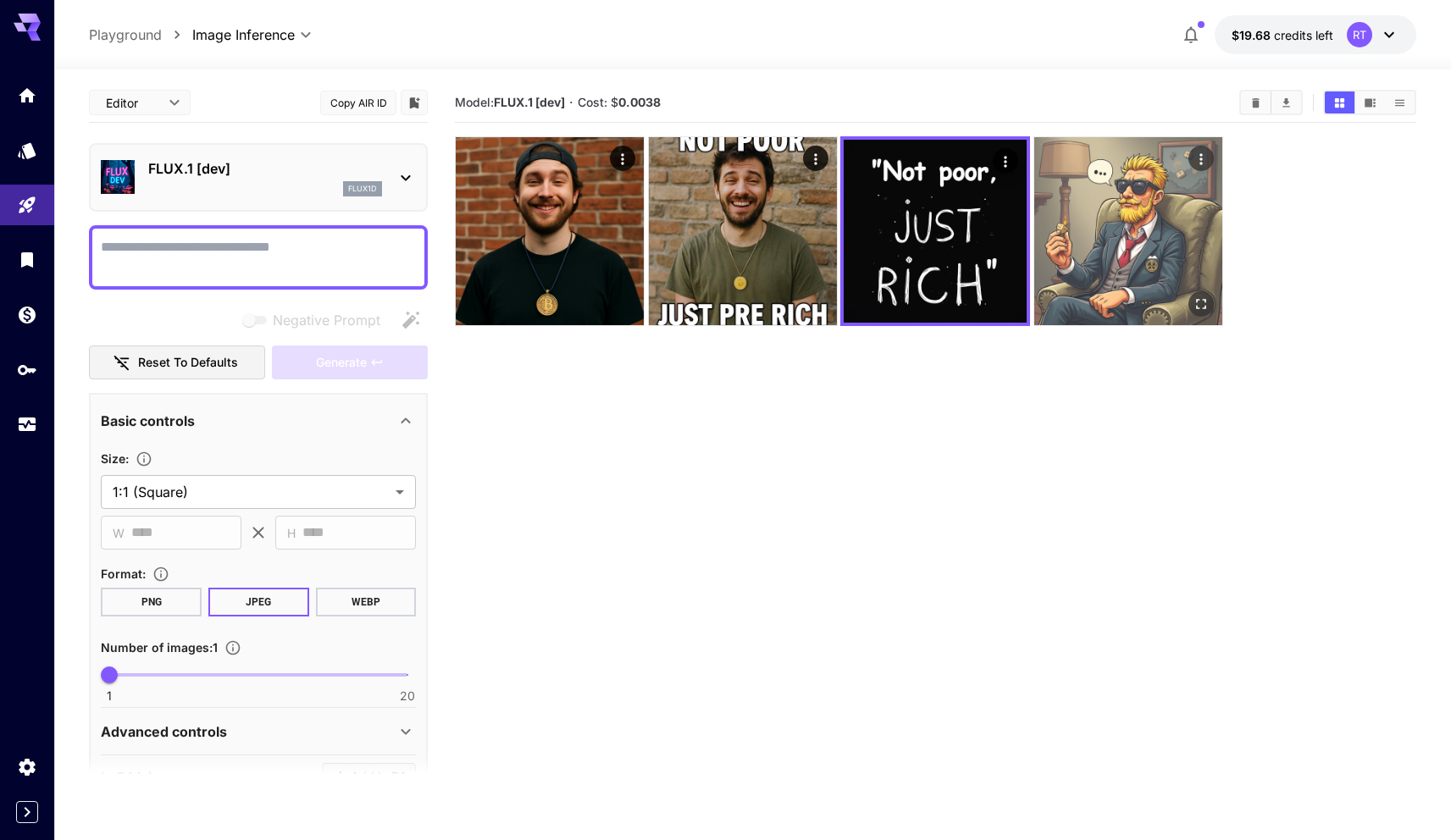
click at [1127, 265] on img at bounding box center [1128, 231] width 188 height 188
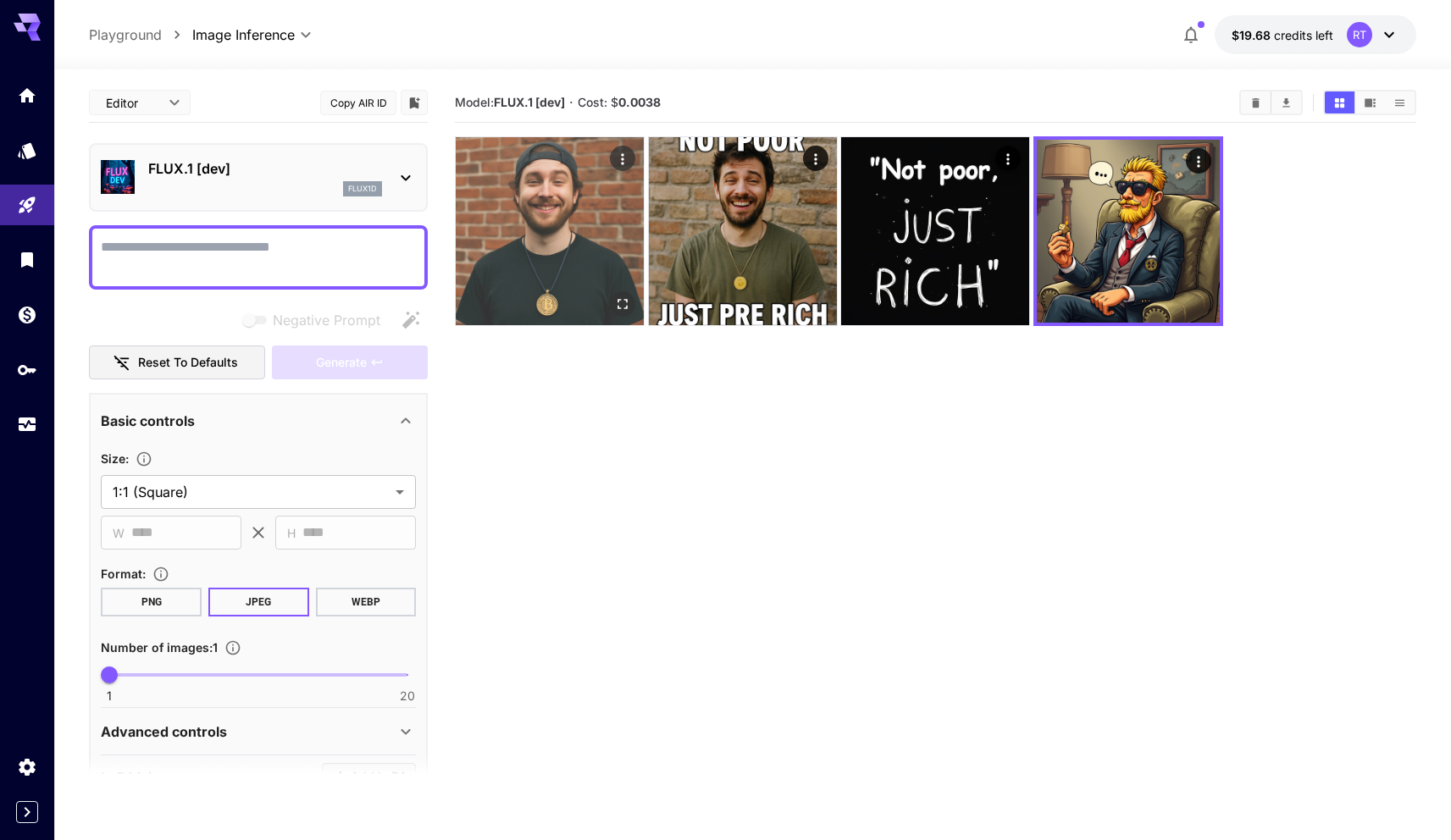
click at [497, 279] on img at bounding box center [549, 231] width 188 height 188
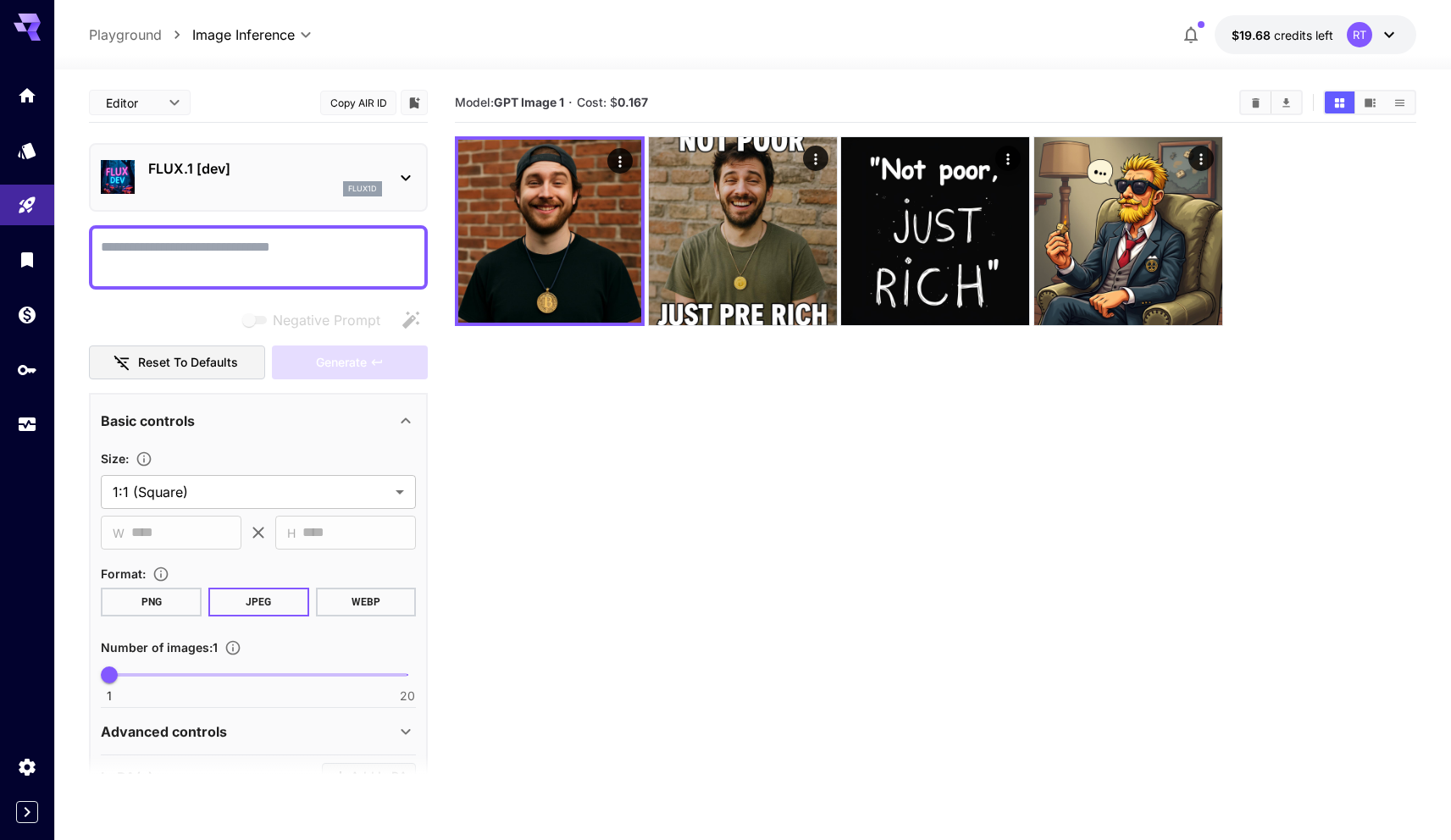
click at [172, 159] on p "FLUX.1 [dev]" at bounding box center [264, 168] width 233 height 20
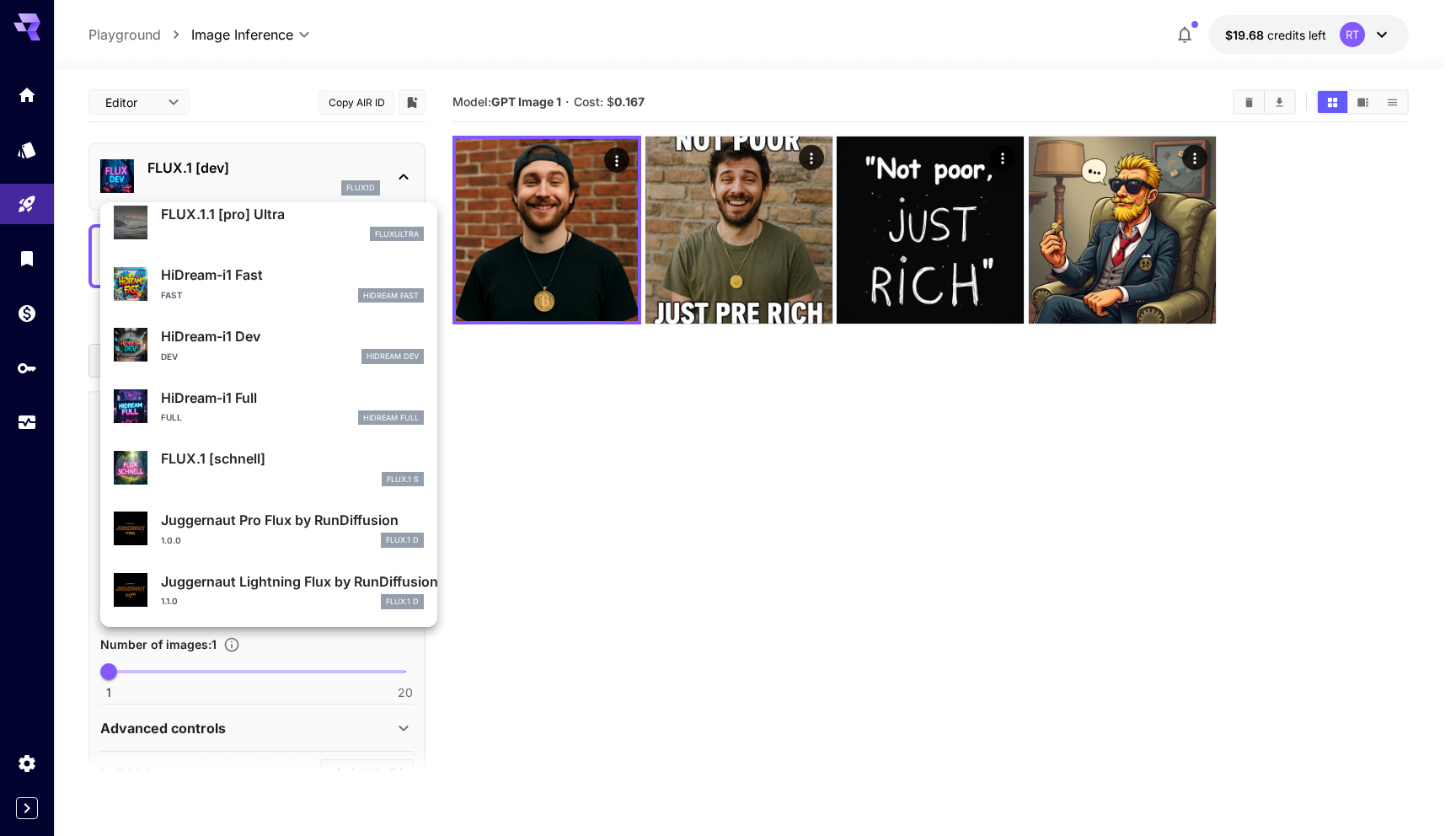
scroll to position [1364, 0]
click at [641, 567] on div at bounding box center [728, 418] width 1456 height 836
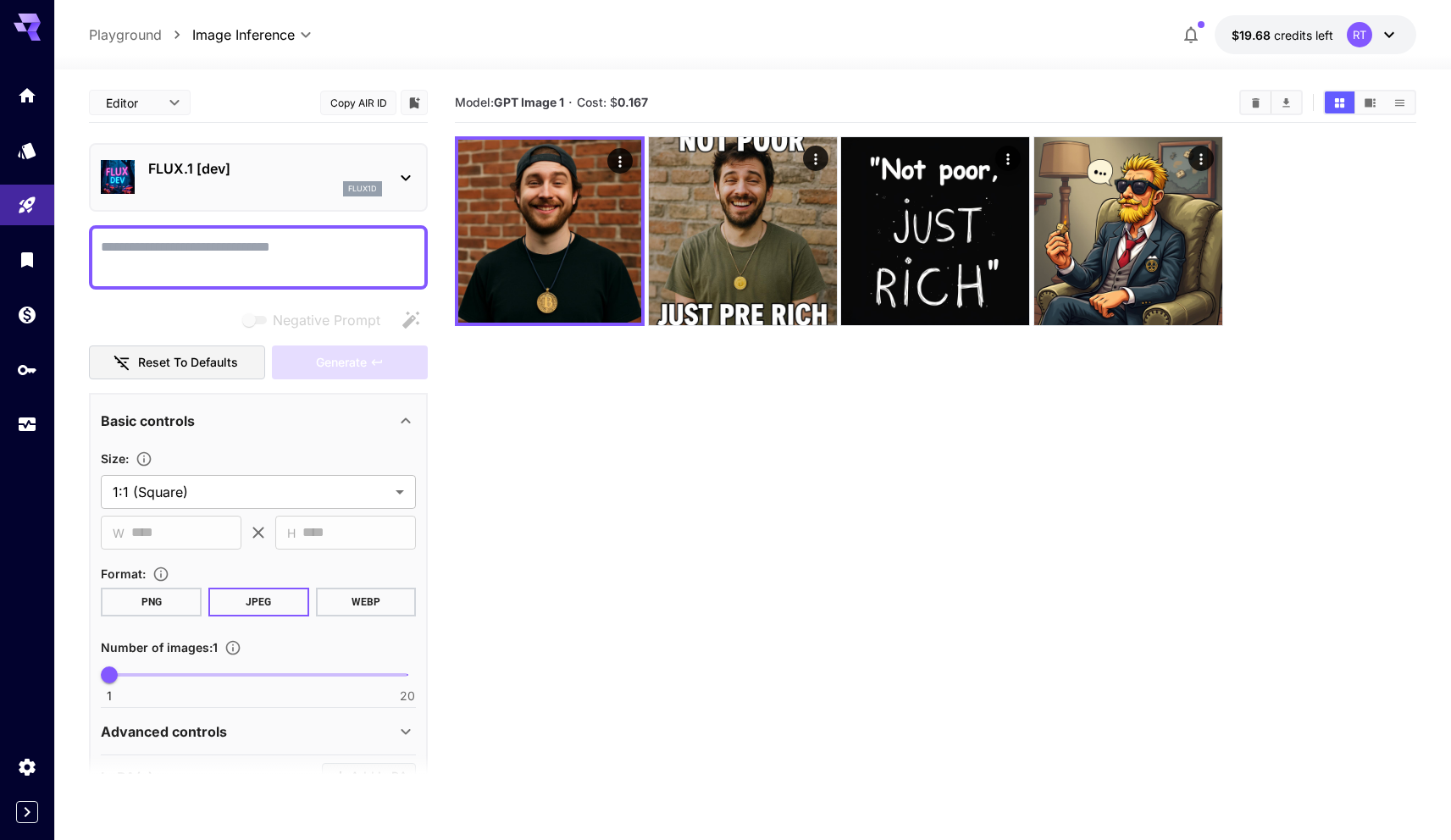
click at [409, 177] on icon at bounding box center [405, 177] width 20 height 20
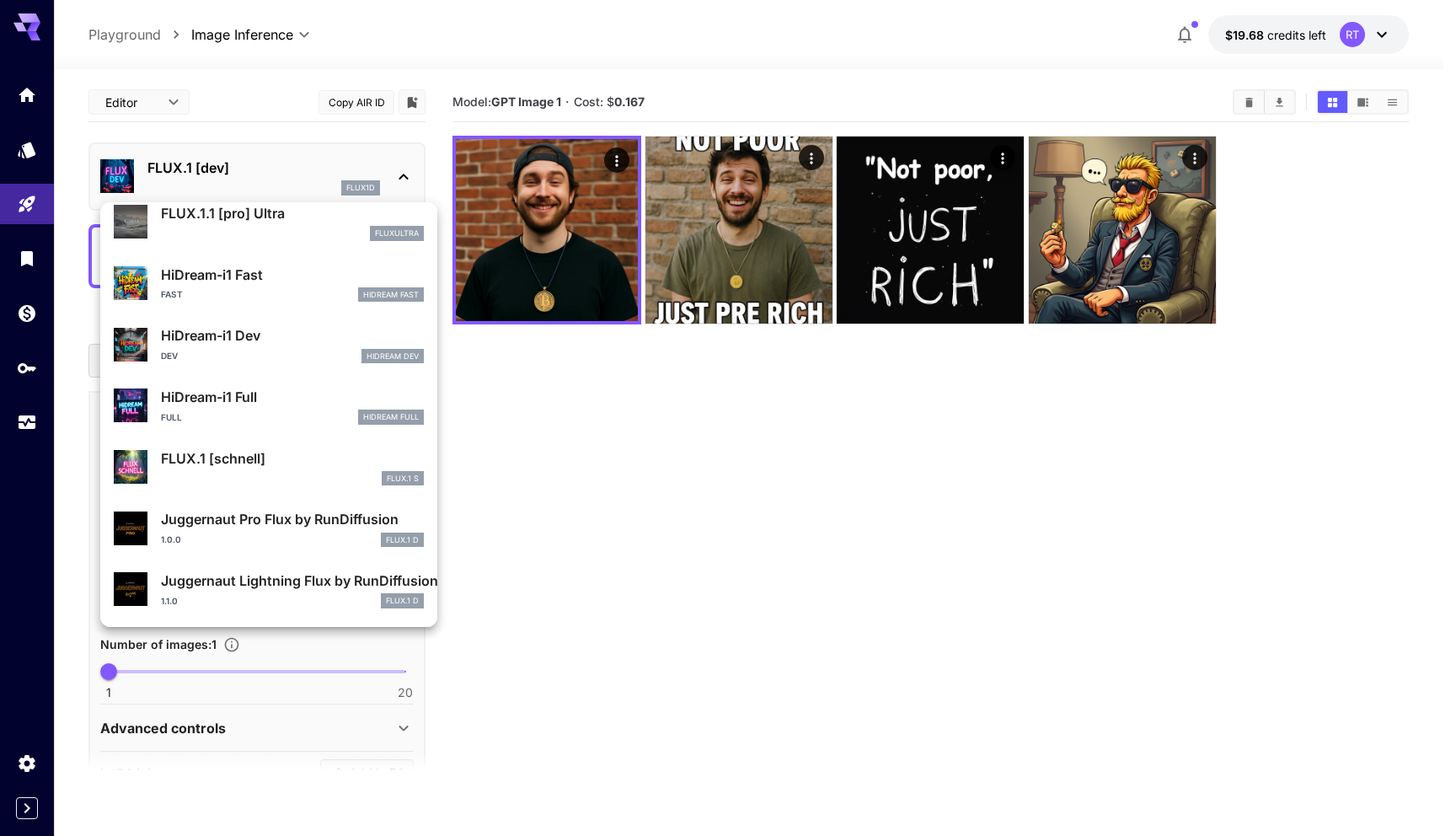
click at [249, 587] on p "Juggernaut Lightning Flux by RunDiffusion" at bounding box center [293, 580] width 263 height 20
type input "*"
